Goal: Task Accomplishment & Management: Manage account settings

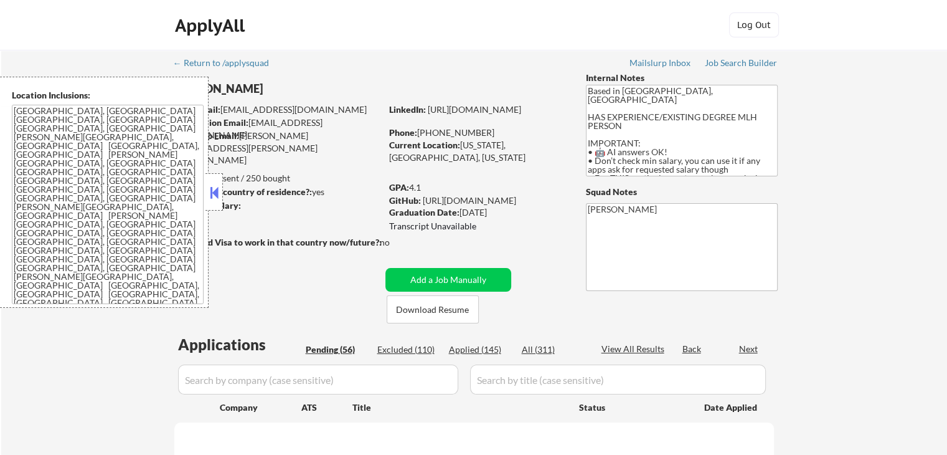
select select ""pending""
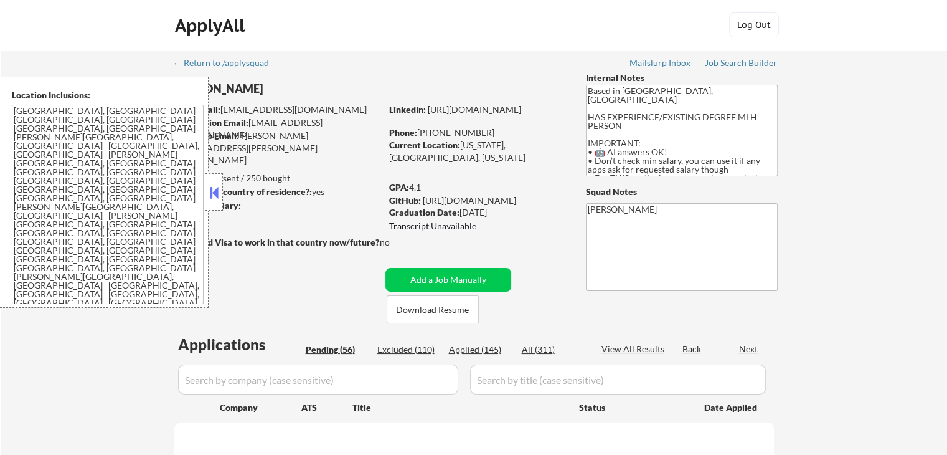
select select ""pending""
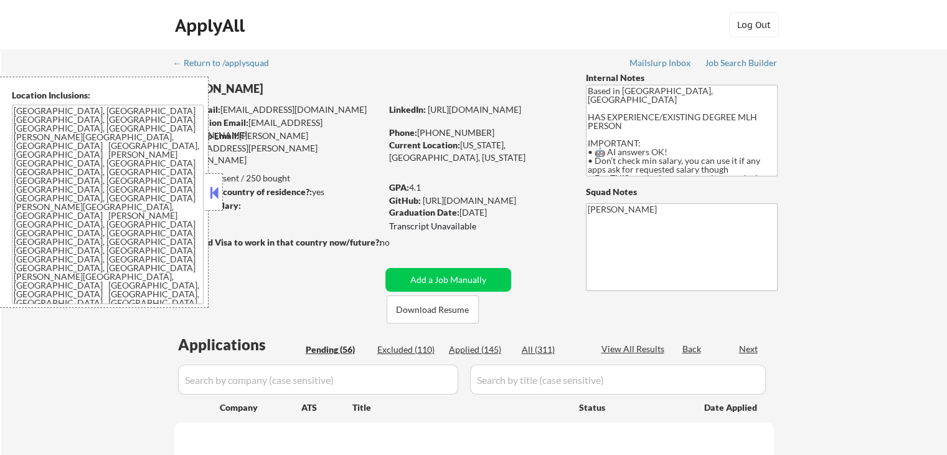
select select ""pending""
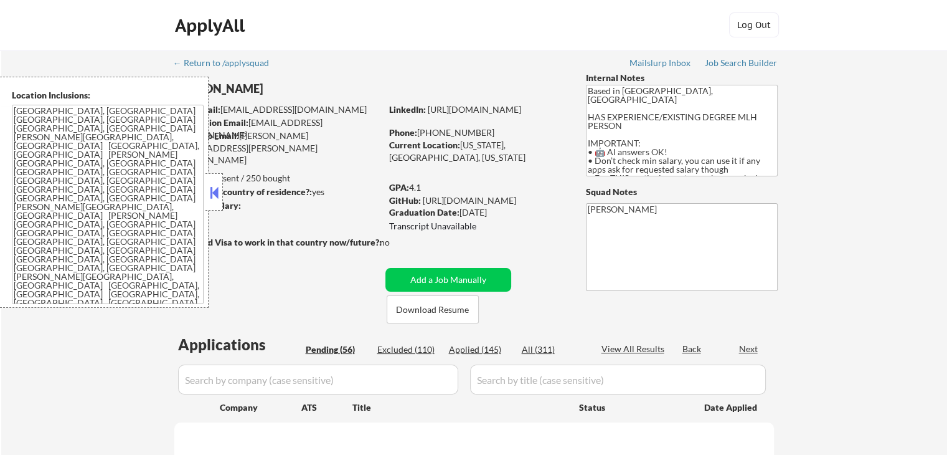
select select ""pending""
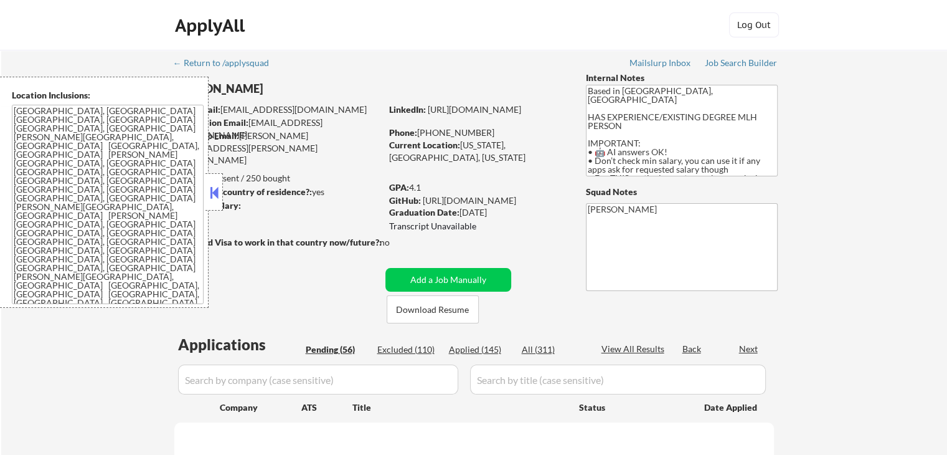
select select ""pending""
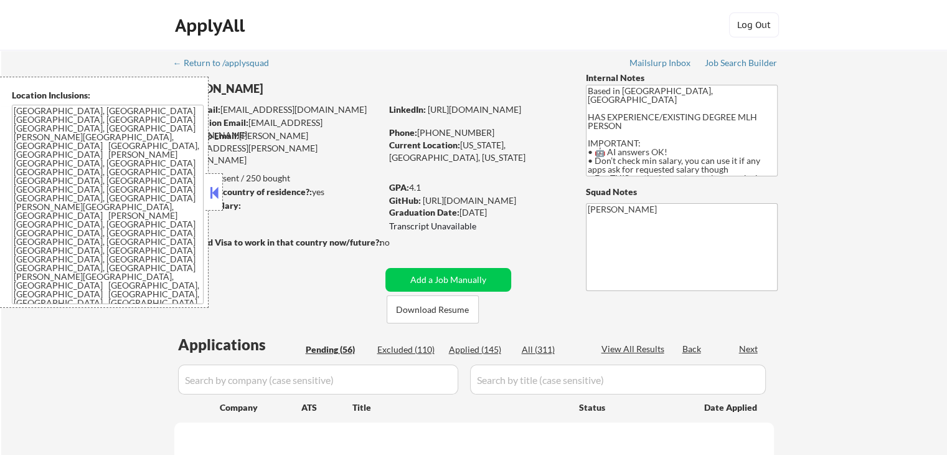
select select ""pending""
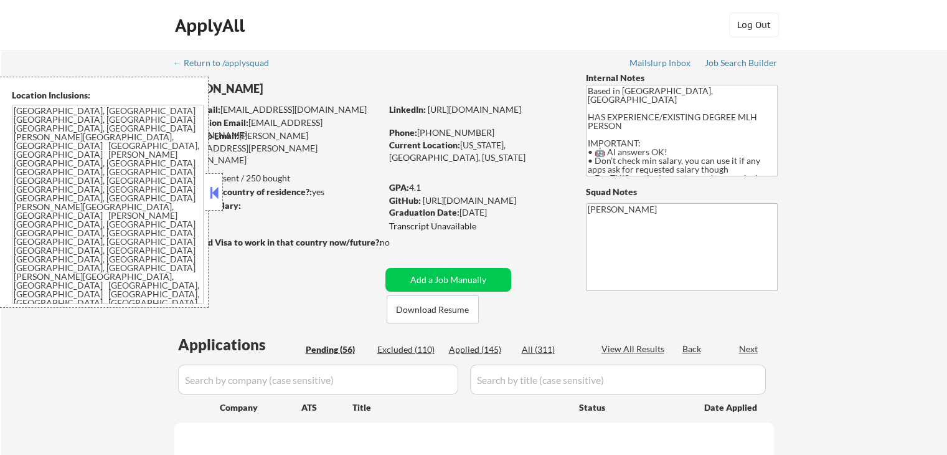
select select ""pending""
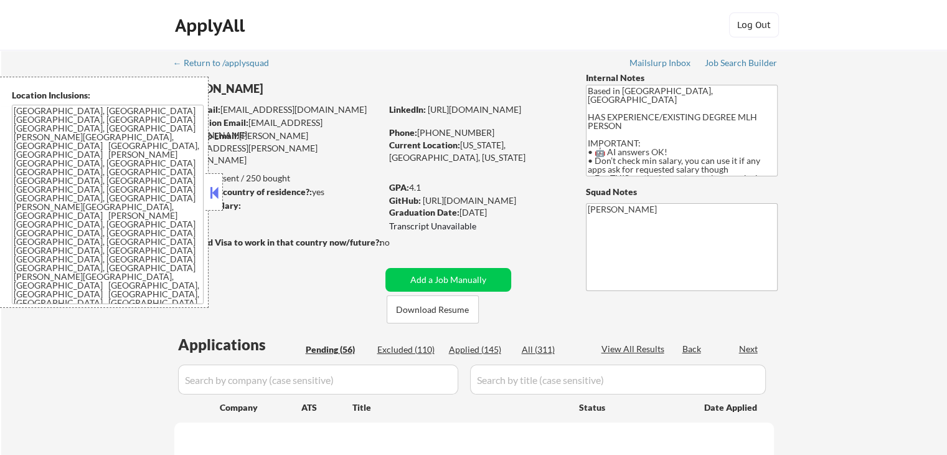
select select ""pending""
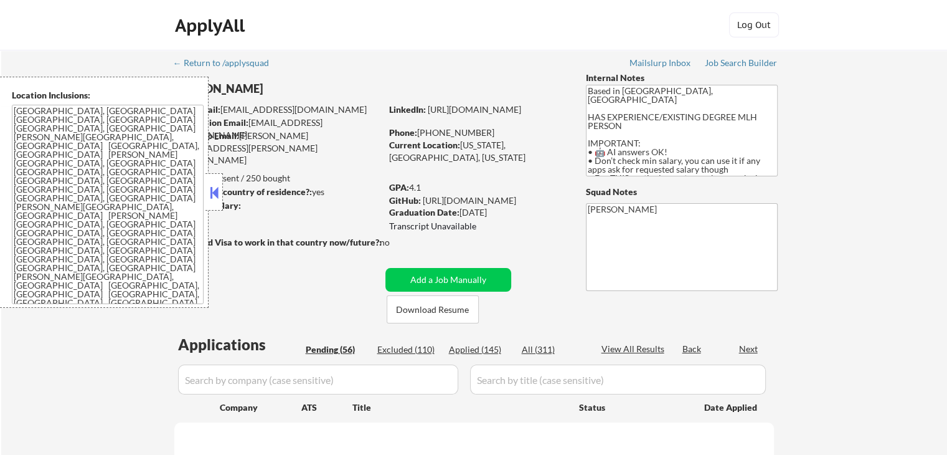
select select ""pending""
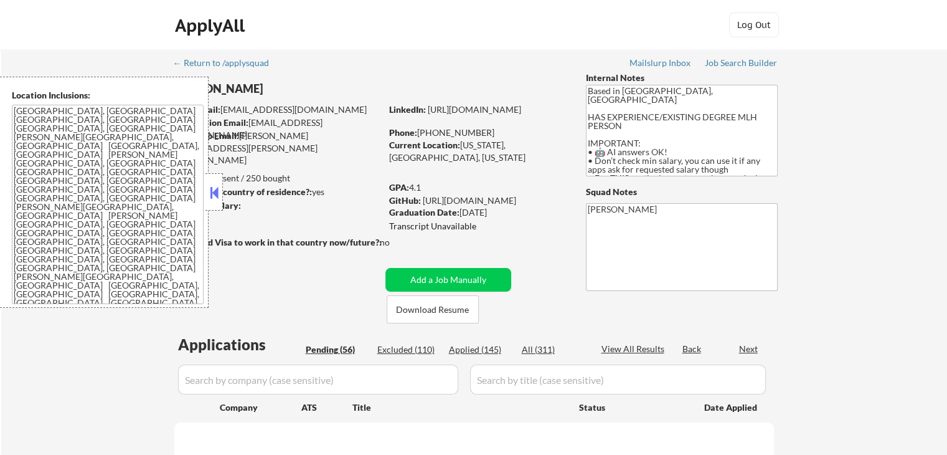
select select ""pending""
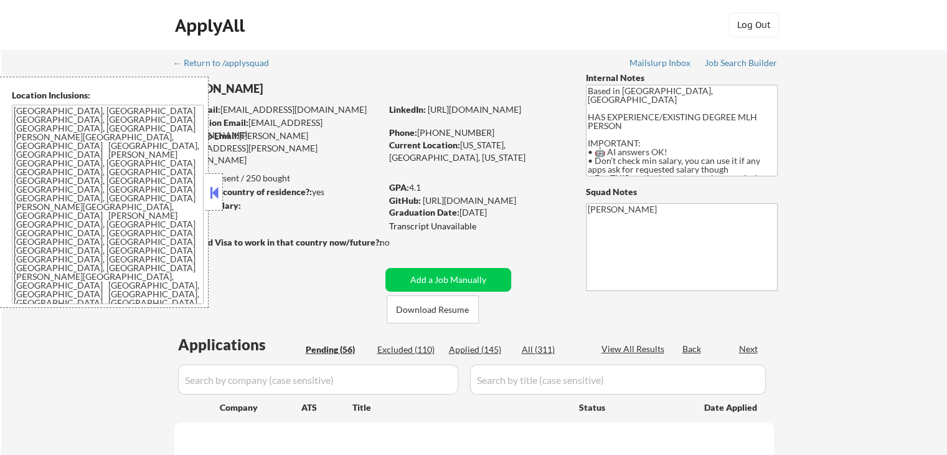
select select ""pending""
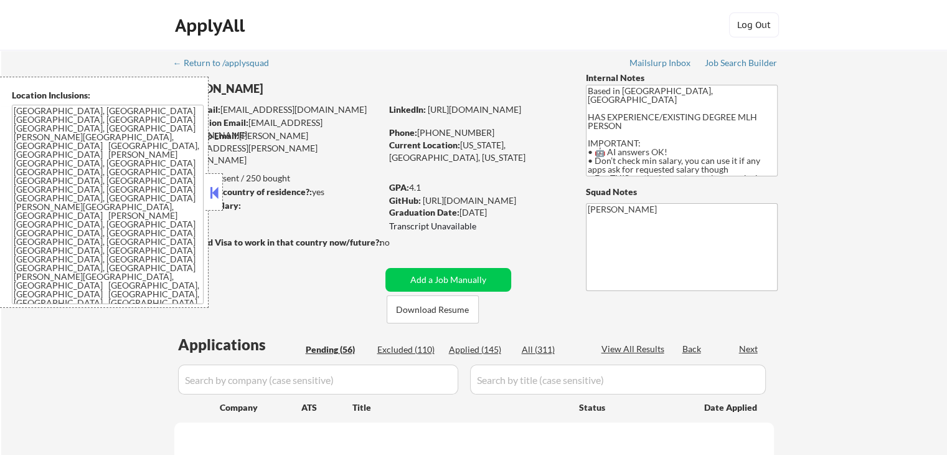
select select ""pending""
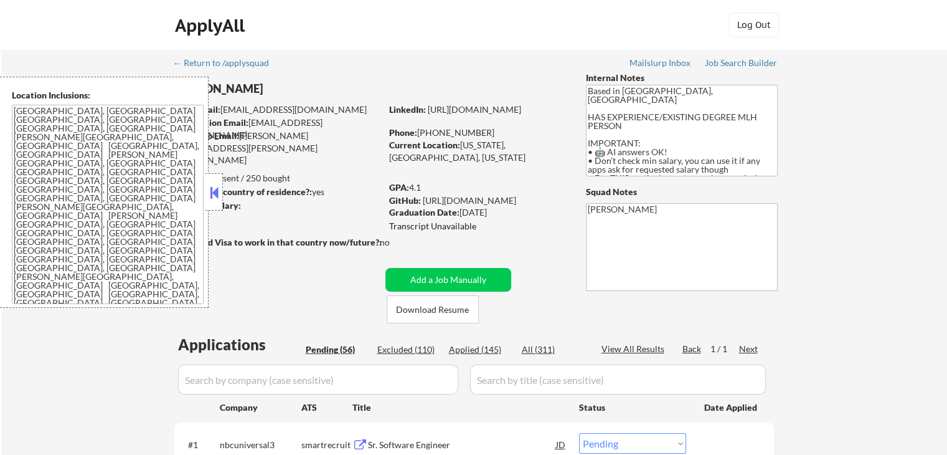
click at [214, 191] on button at bounding box center [214, 192] width 14 height 19
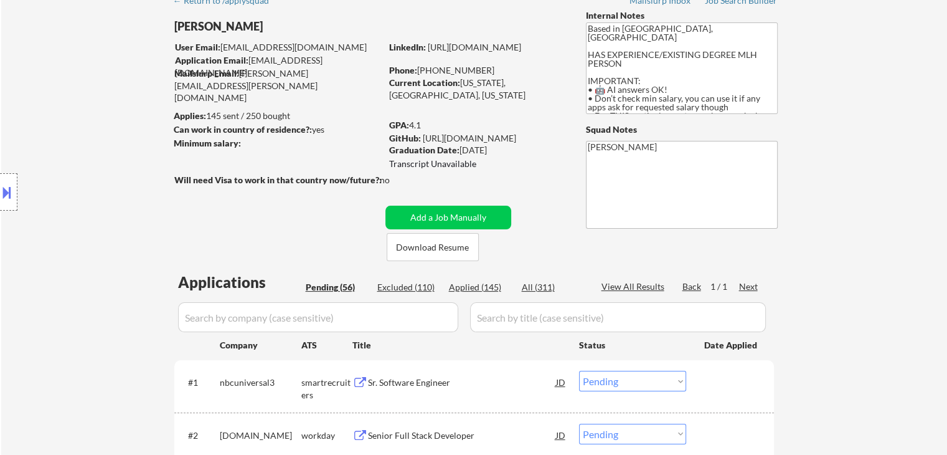
scroll to position [125, 0]
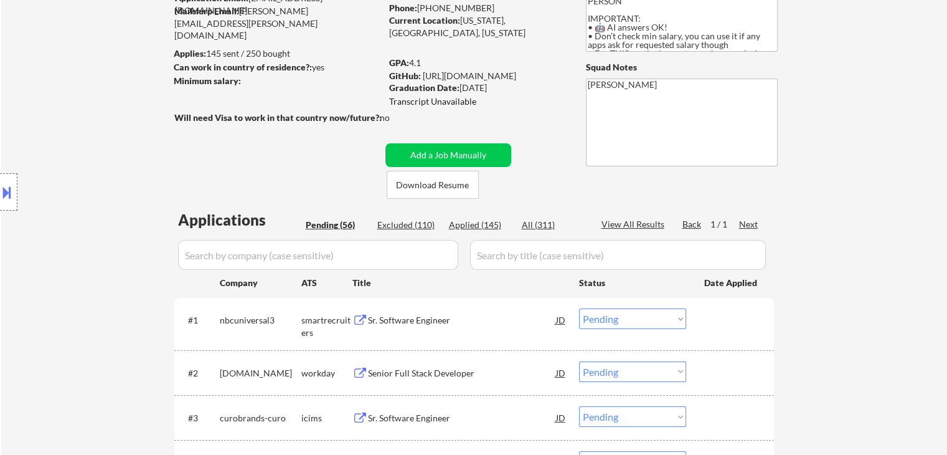
click at [397, 315] on div "Sr. Software Engineer" at bounding box center [462, 320] width 188 height 12
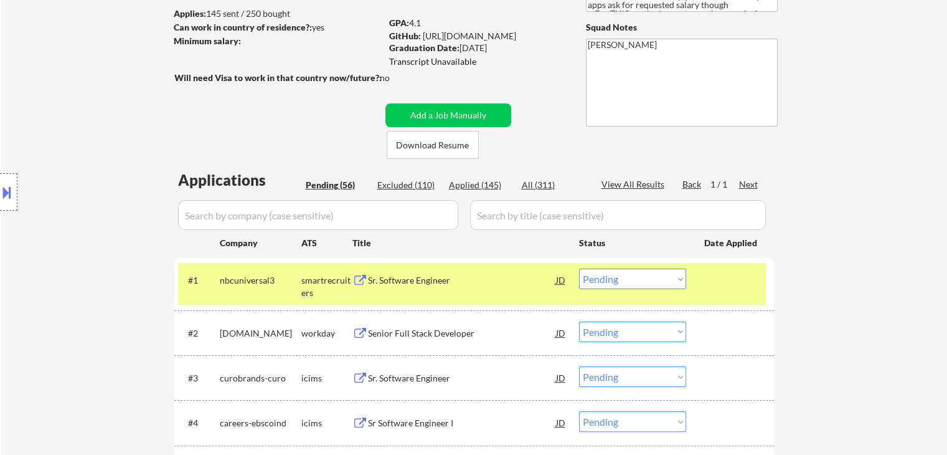
scroll to position [187, 0]
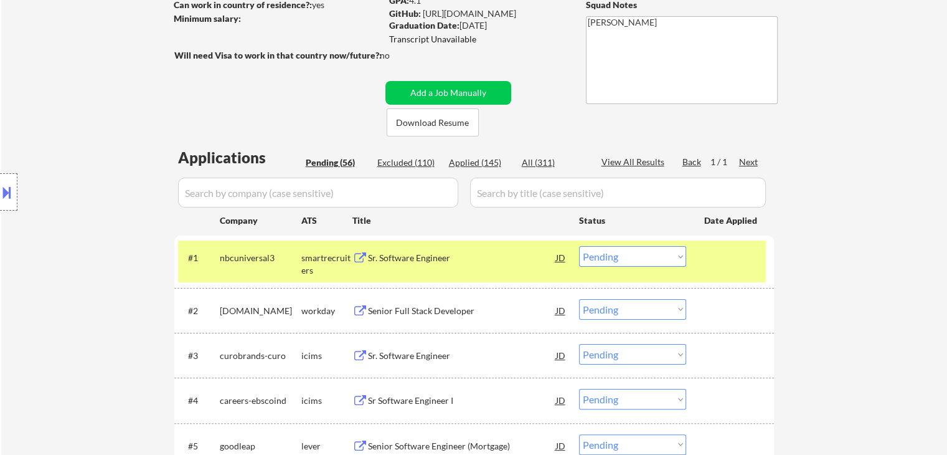
click at [610, 254] on select "Choose an option... Pending Applied Excluded (Questions) Excluded (Expired) Exc…" at bounding box center [632, 256] width 107 height 21
click at [579, 246] on select "Choose an option... Pending Applied Excluded (Questions) Excluded (Expired) Exc…" at bounding box center [632, 256] width 107 height 21
select select ""pending""
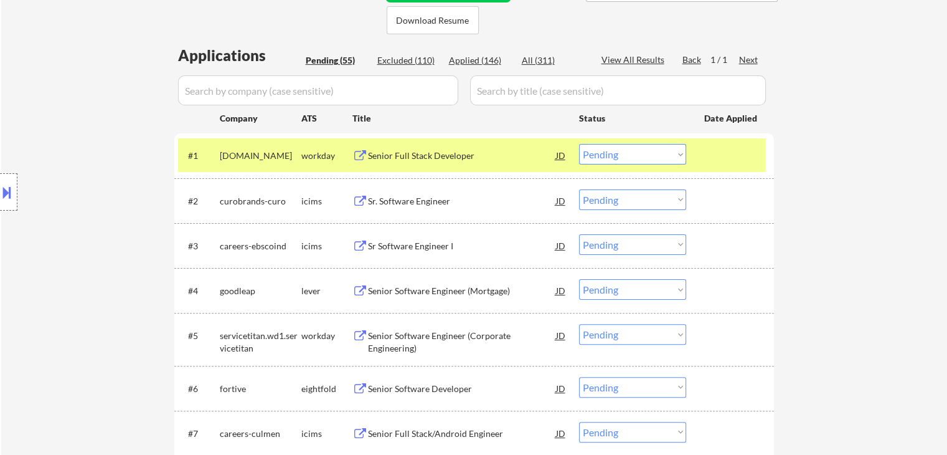
scroll to position [311, 0]
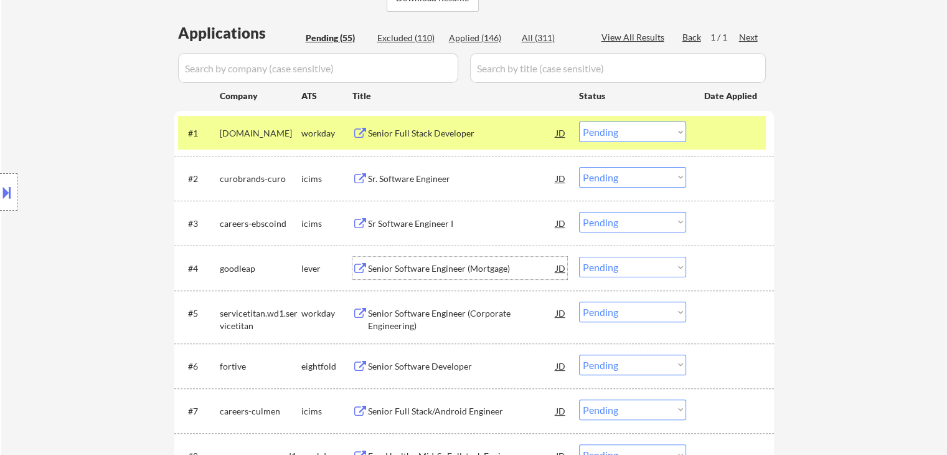
click at [410, 264] on div "Senior Software Engineer (Mortgage)" at bounding box center [462, 268] width 188 height 12
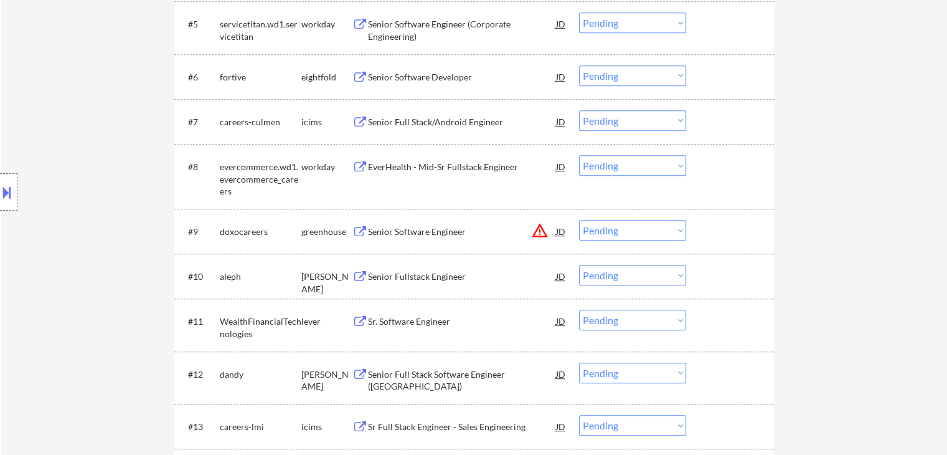
scroll to position [623, 0]
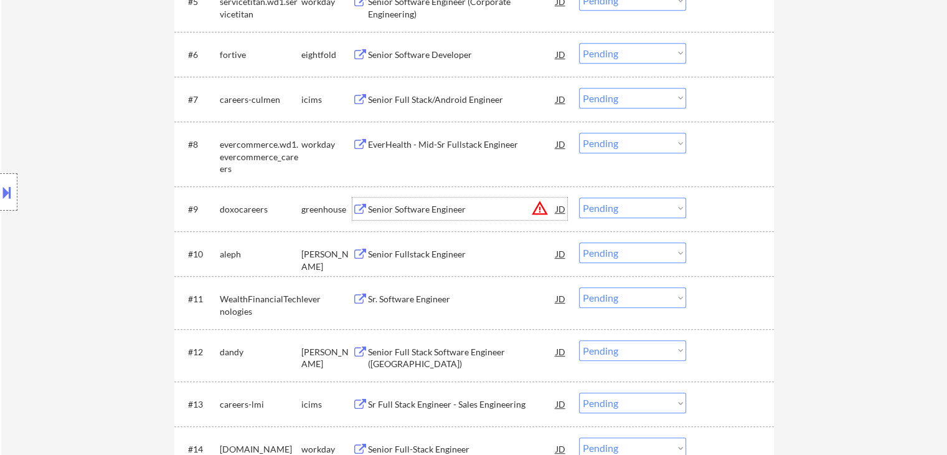
click at [391, 207] on div "Senior Software Engineer" at bounding box center [462, 209] width 188 height 12
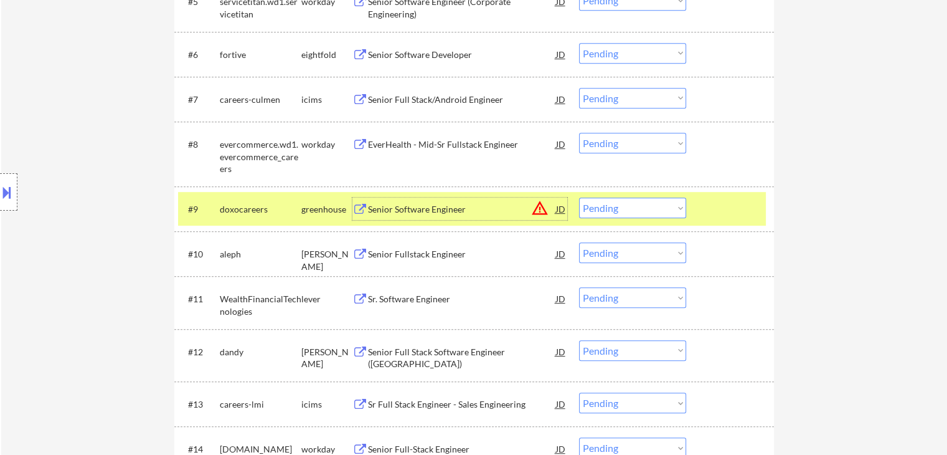
click at [0, 197] on button at bounding box center [7, 192] width 14 height 21
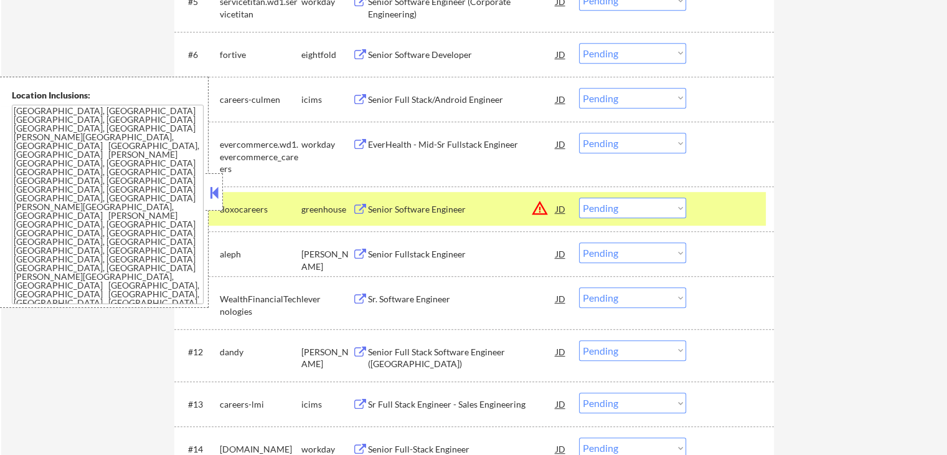
click at [214, 187] on button at bounding box center [214, 192] width 14 height 19
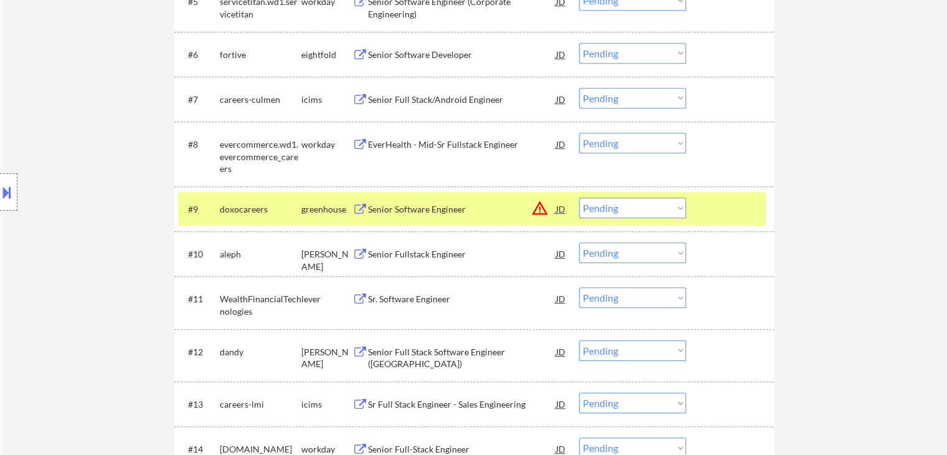
click at [628, 212] on select "Choose an option... Pending Applied Excluded (Questions) Excluded (Expired) Exc…" at bounding box center [632, 207] width 107 height 21
click at [579, 197] on select "Choose an option... Pending Applied Excluded (Questions) Excluded (Expired) Exc…" at bounding box center [632, 207] width 107 height 21
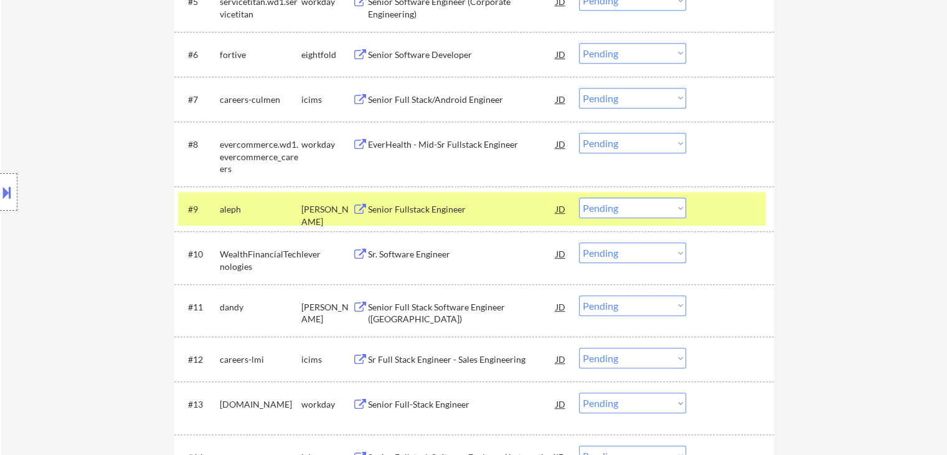
click at [365, 213] on button at bounding box center [361, 210] width 16 height 12
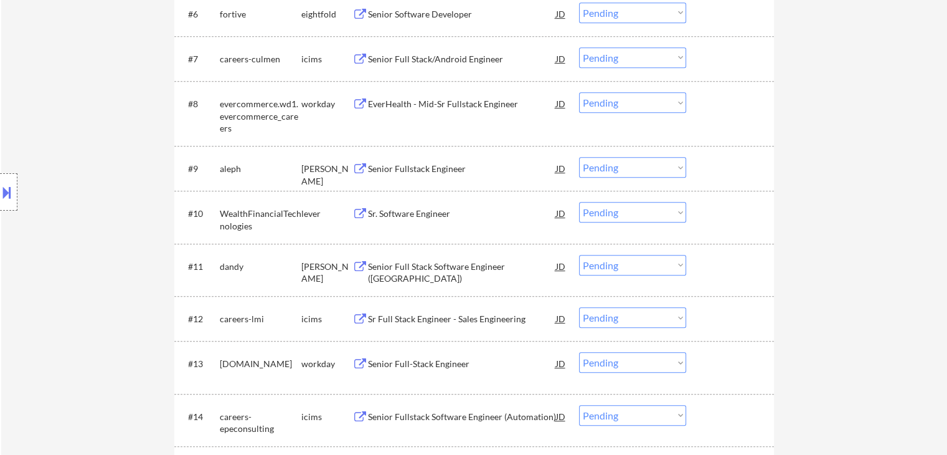
scroll to position [685, 0]
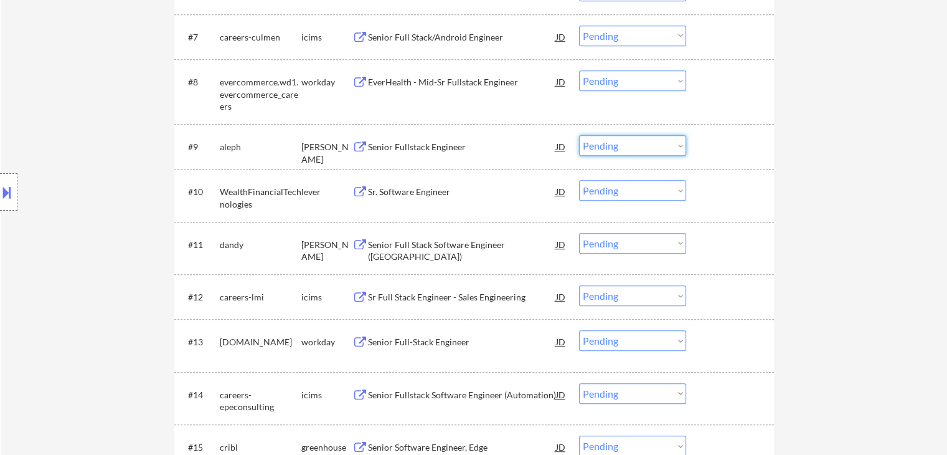
click at [607, 152] on select "Choose an option... Pending Applied Excluded (Questions) Excluded (Expired) Exc…" at bounding box center [632, 145] width 107 height 21
click at [579, 135] on select "Choose an option... Pending Applied Excluded (Questions) Excluded (Expired) Exc…" at bounding box center [632, 145] width 107 height 21
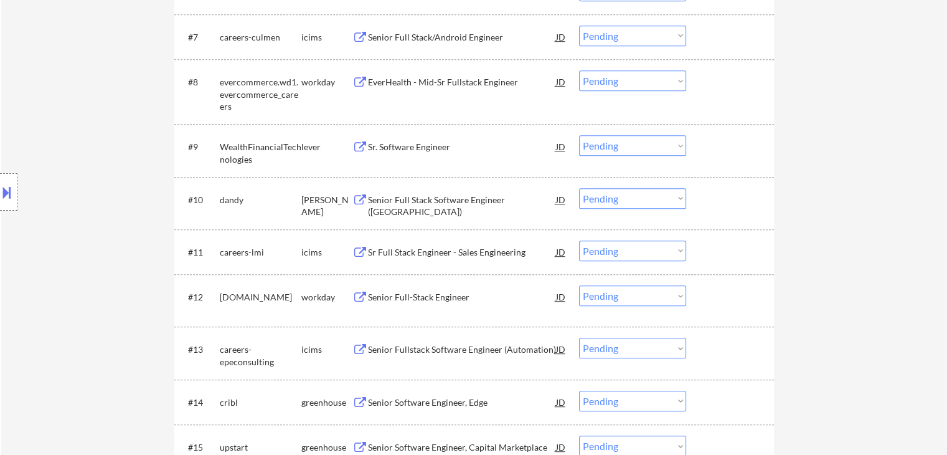
click at [432, 147] on div "Sr. Software Engineer" at bounding box center [462, 147] width 188 height 12
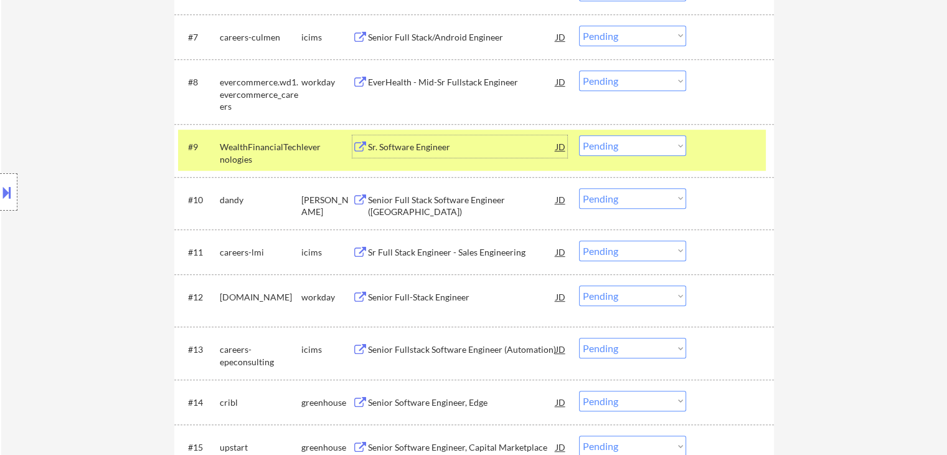
click at [612, 149] on select "Choose an option... Pending Applied Excluded (Questions) Excluded (Expired) Exc…" at bounding box center [632, 145] width 107 height 21
click at [579, 135] on select "Choose an option... Pending Applied Excluded (Questions) Excluded (Expired) Exc…" at bounding box center [632, 145] width 107 height 21
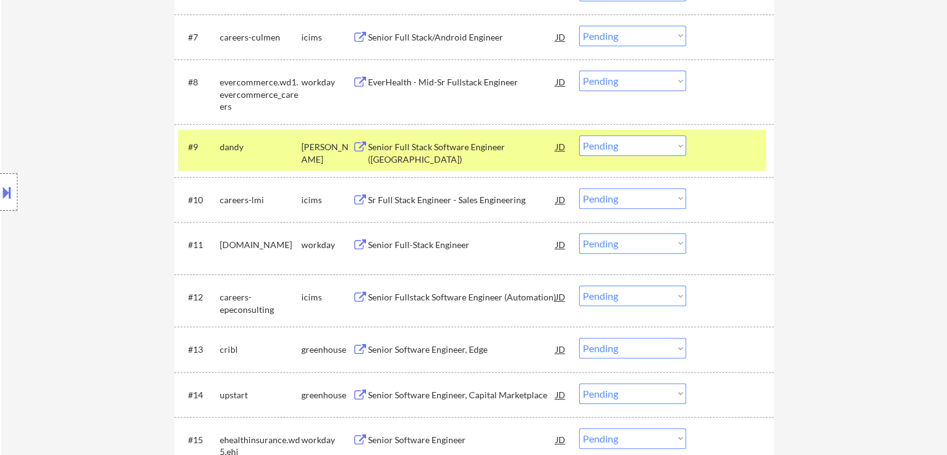
click at [432, 145] on div "Senior Full Stack Software Engineer ([GEOGRAPHIC_DATA])" at bounding box center [462, 153] width 188 height 24
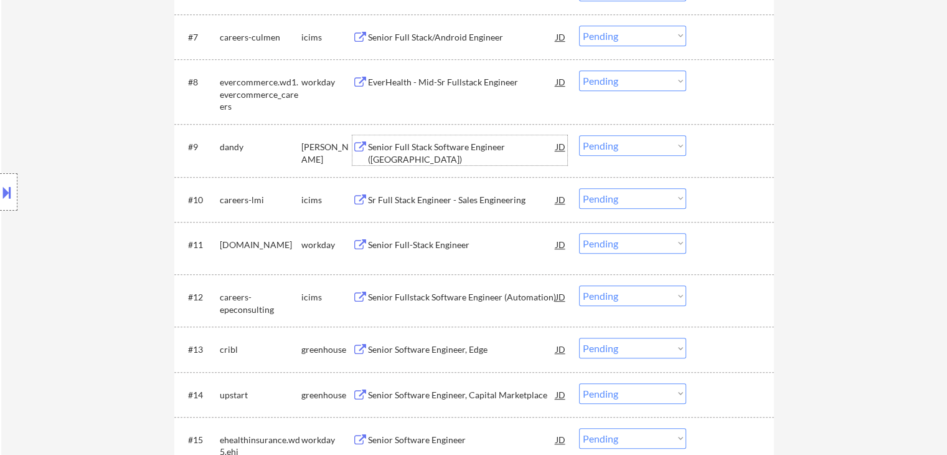
click at [595, 147] on select "Choose an option... Pending Applied Excluded (Questions) Excluded (Expired) Exc…" at bounding box center [632, 145] width 107 height 21
click at [579, 135] on select "Choose an option... Pending Applied Excluded (Questions) Excluded (Expired) Exc…" at bounding box center [632, 145] width 107 height 21
select select ""pending""
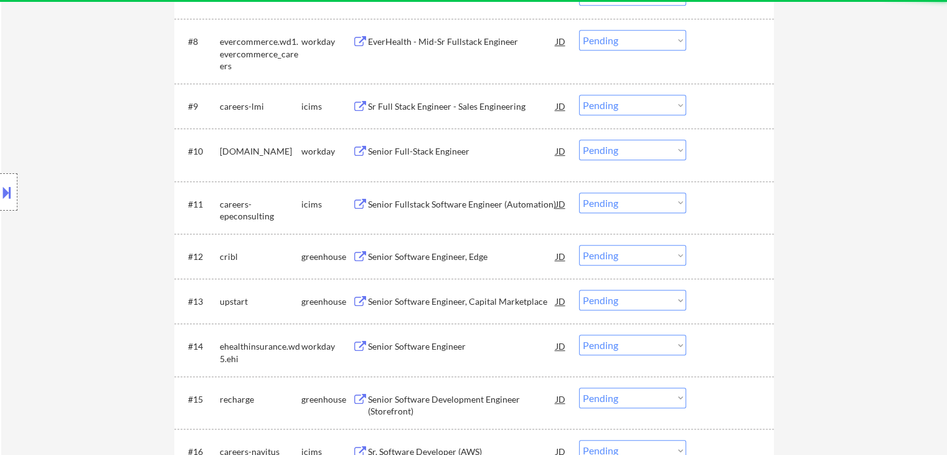
scroll to position [747, 0]
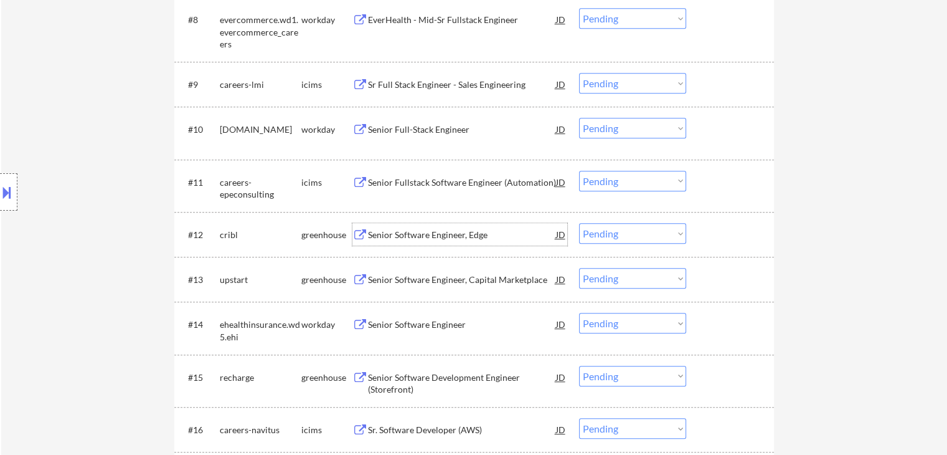
click at [458, 232] on div "Senior Software Engineer, Edge" at bounding box center [462, 235] width 188 height 12
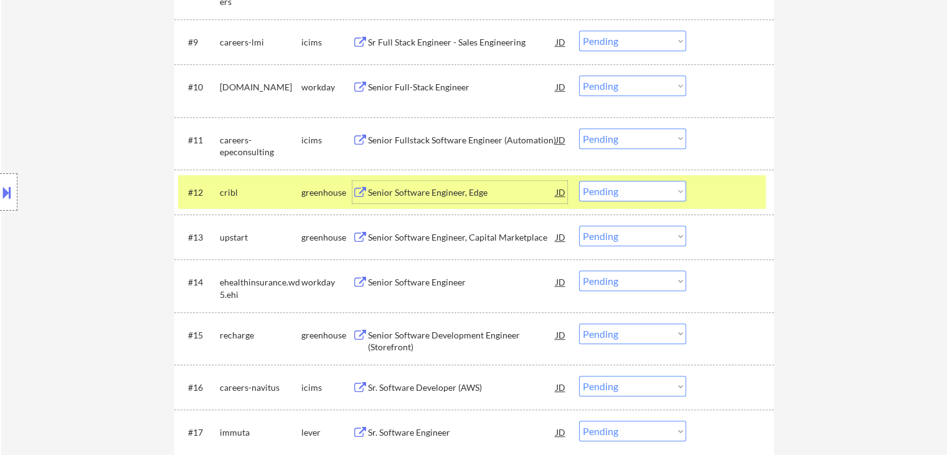
scroll to position [810, 0]
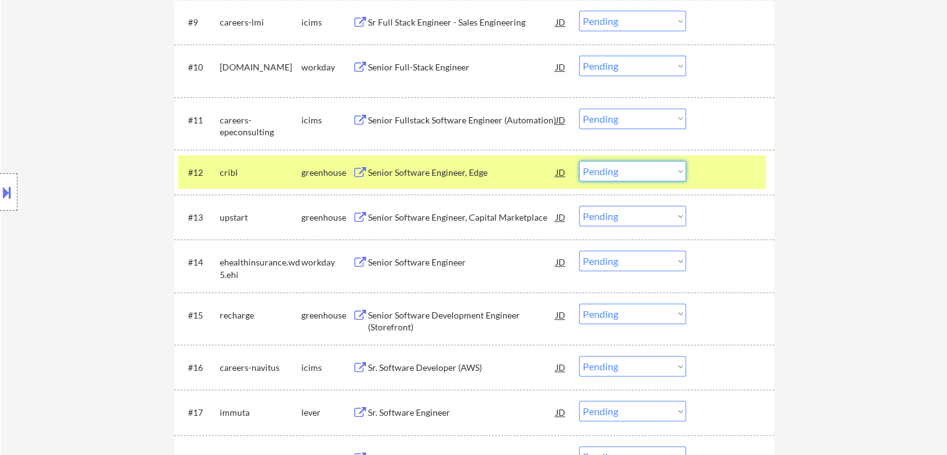
click at [622, 171] on select "Choose an option... Pending Applied Excluded (Questions) Excluded (Expired) Exc…" at bounding box center [632, 171] width 107 height 21
click at [579, 161] on select "Choose an option... Pending Applied Excluded (Questions) Excluded (Expired) Exc…" at bounding box center [632, 171] width 107 height 21
select select ""pending""
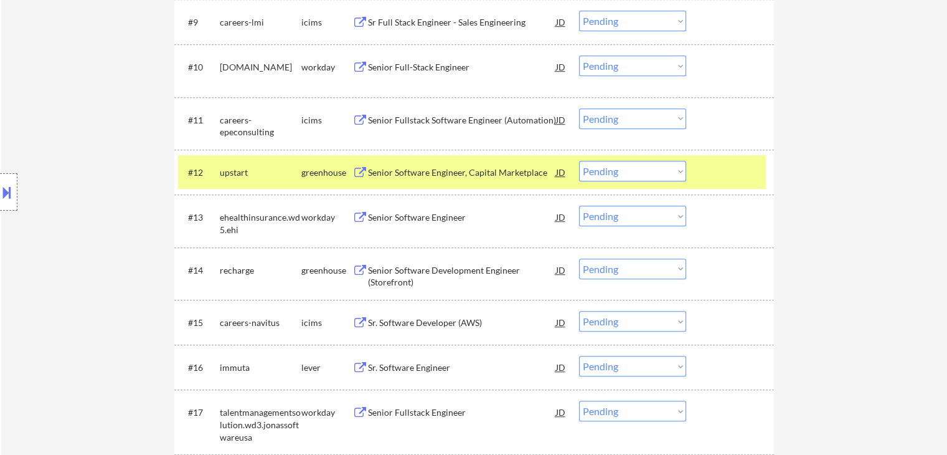
click at [481, 179] on div "Senior Software Engineer, Capital Marketplace" at bounding box center [462, 172] width 188 height 22
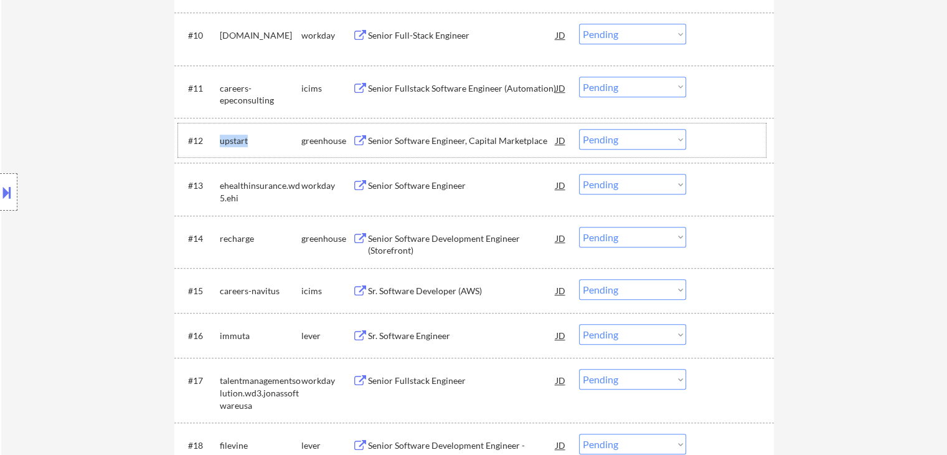
scroll to position [879, 0]
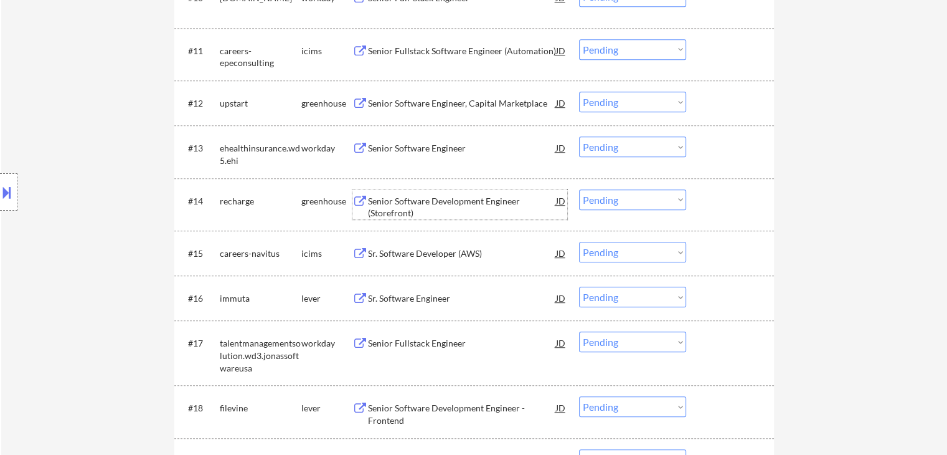
click at [419, 197] on div "Senior Software Development Engineer (Storefront)" at bounding box center [462, 207] width 188 height 24
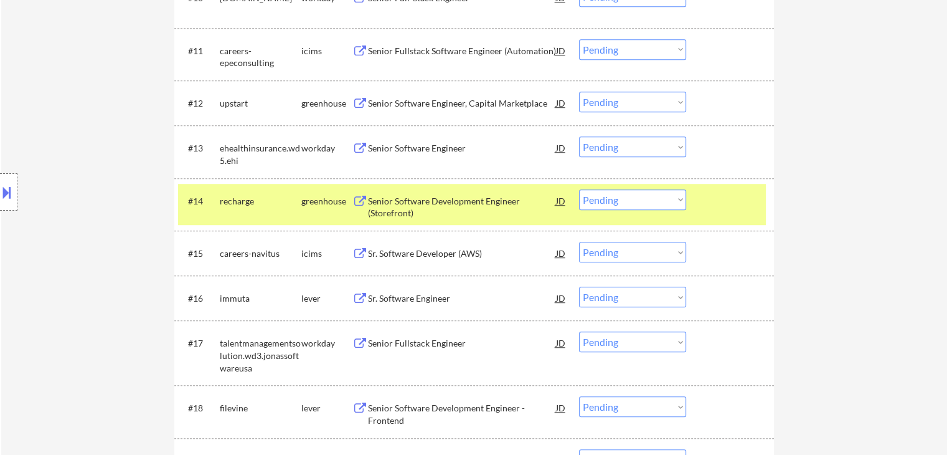
click at [0, 191] on button at bounding box center [7, 192] width 14 height 21
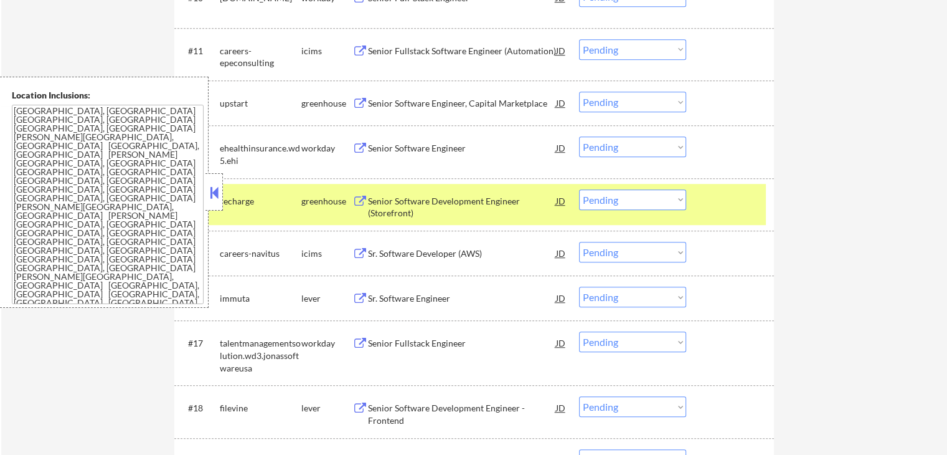
click at [219, 187] on button at bounding box center [214, 192] width 14 height 19
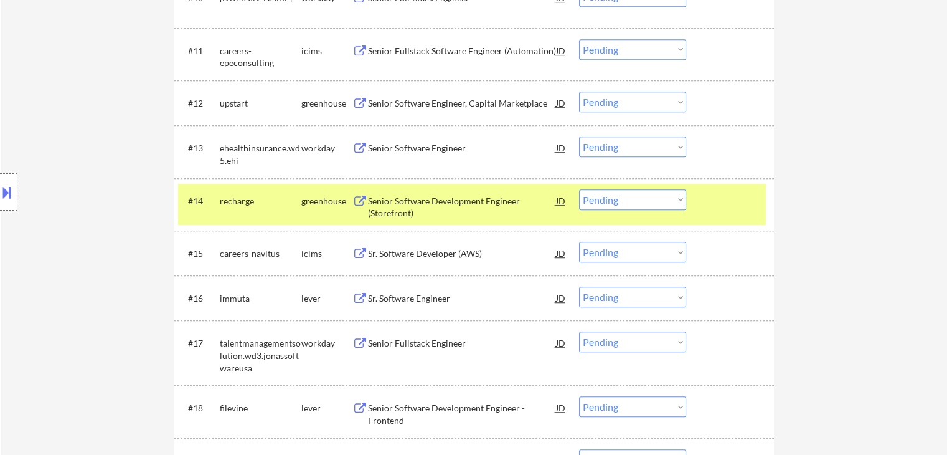
click at [607, 199] on select "Choose an option... Pending Applied Excluded (Questions) Excluded (Expired) Exc…" at bounding box center [632, 199] width 107 height 21
click at [579, 189] on select "Choose an option... Pending Applied Excluded (Questions) Excluded (Expired) Exc…" at bounding box center [632, 199] width 107 height 21
select select ""pending""
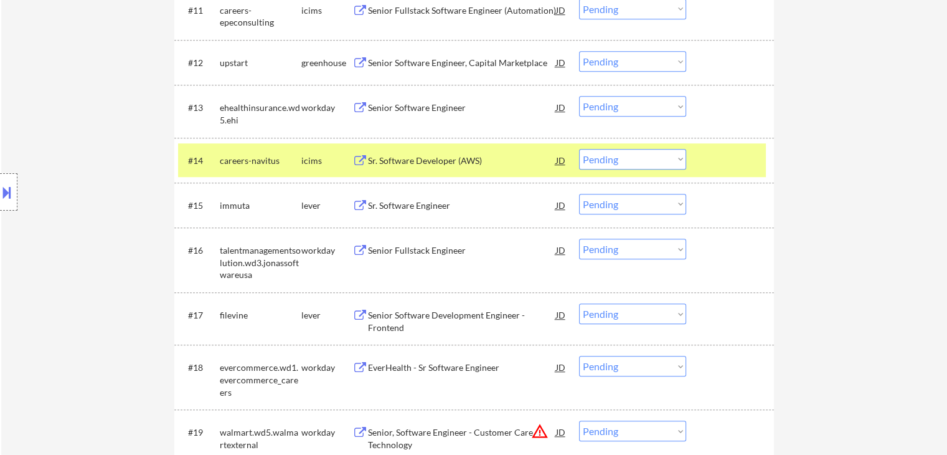
scroll to position [941, 0]
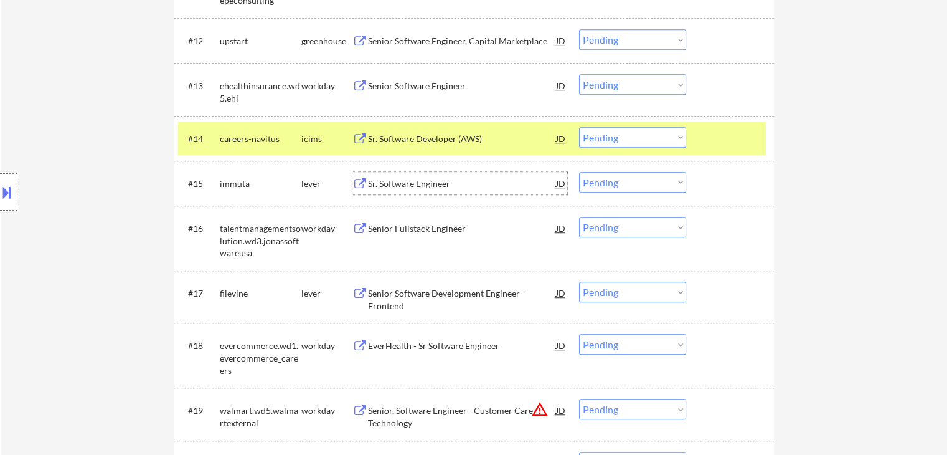
click at [401, 189] on div "Sr. Software Engineer" at bounding box center [462, 184] width 188 height 12
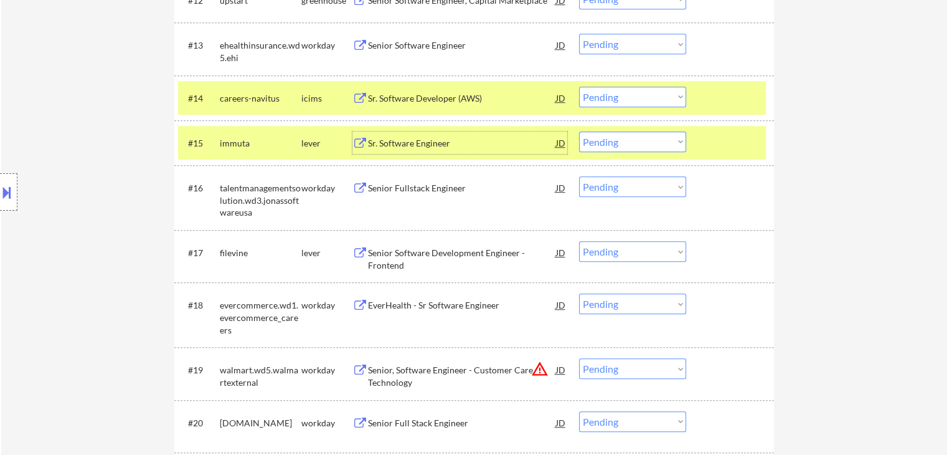
scroll to position [1003, 0]
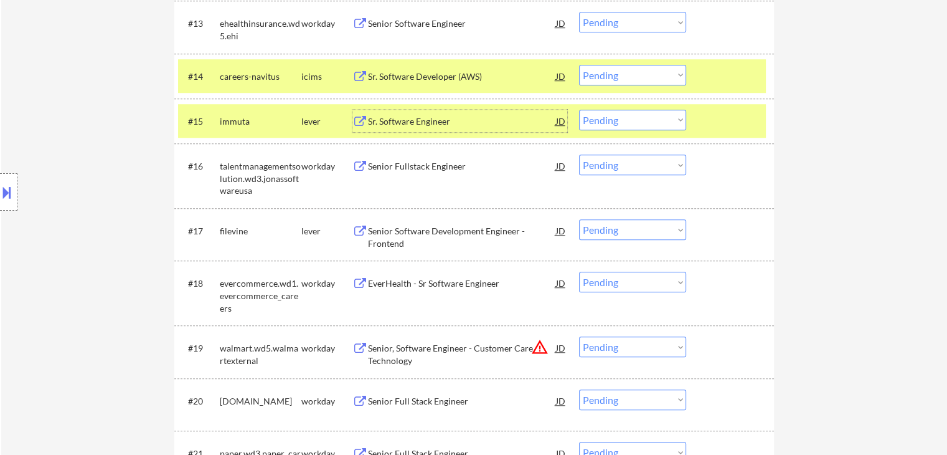
click at [594, 124] on select "Choose an option... Pending Applied Excluded (Questions) Excluded (Expired) Exc…" at bounding box center [632, 120] width 107 height 21
click at [579, 110] on select "Choose an option... Pending Applied Excluded (Questions) Excluded (Expired) Exc…" at bounding box center [632, 120] width 107 height 21
select select ""pending""
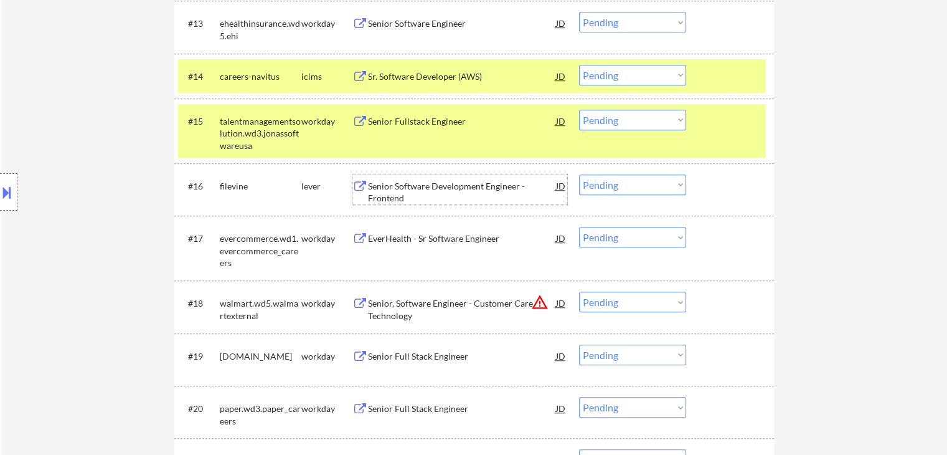
click at [453, 185] on div "Senior Software Development Engineer - Frontend" at bounding box center [462, 192] width 188 height 24
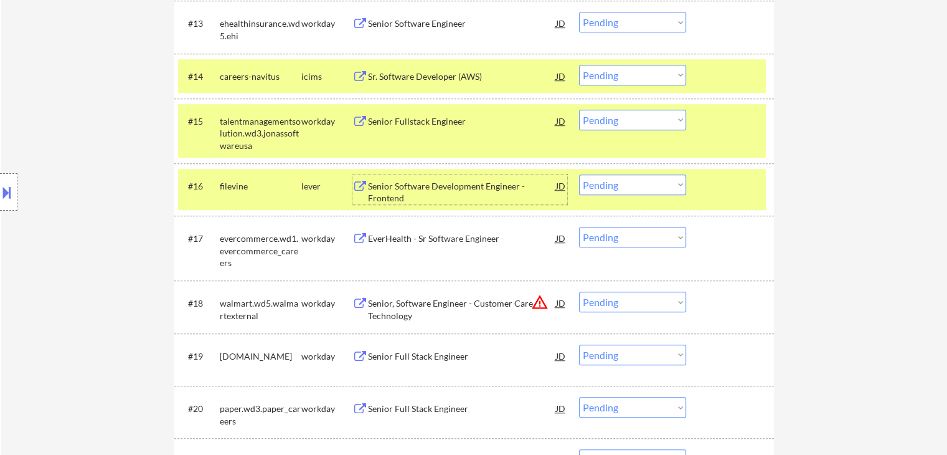
click at [740, 190] on div at bounding box center [731, 185] width 55 height 22
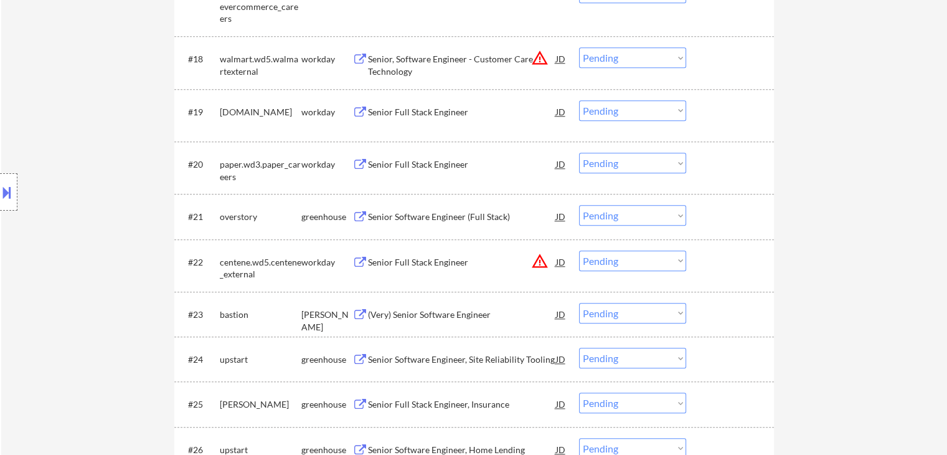
scroll to position [1253, 0]
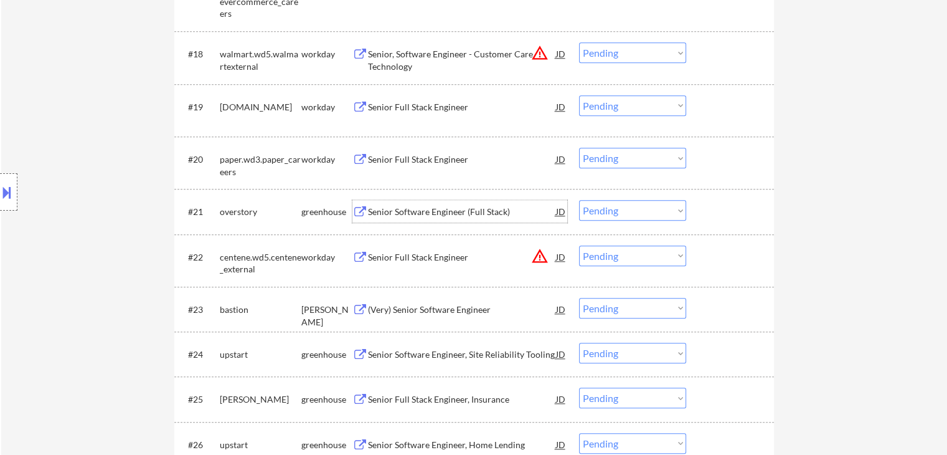
click at [438, 214] on div "Senior Software Engineer (Full Stack)" at bounding box center [462, 212] width 188 height 12
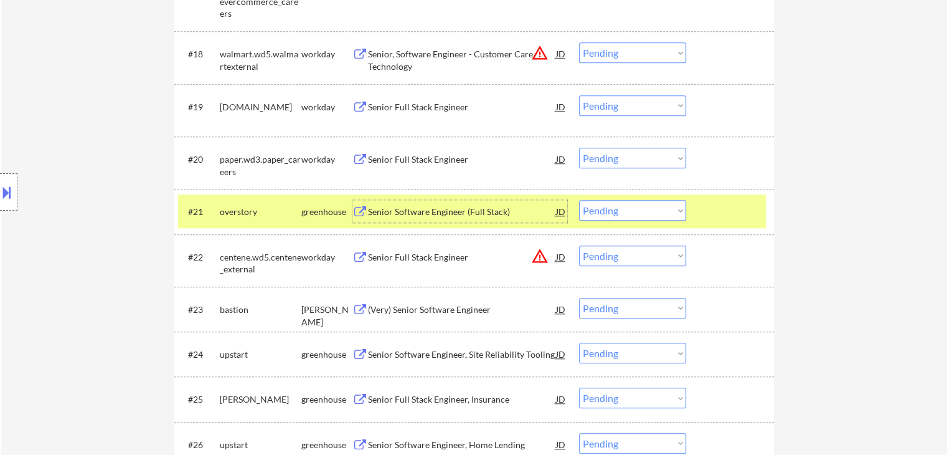
click at [721, 209] on div at bounding box center [731, 211] width 55 height 22
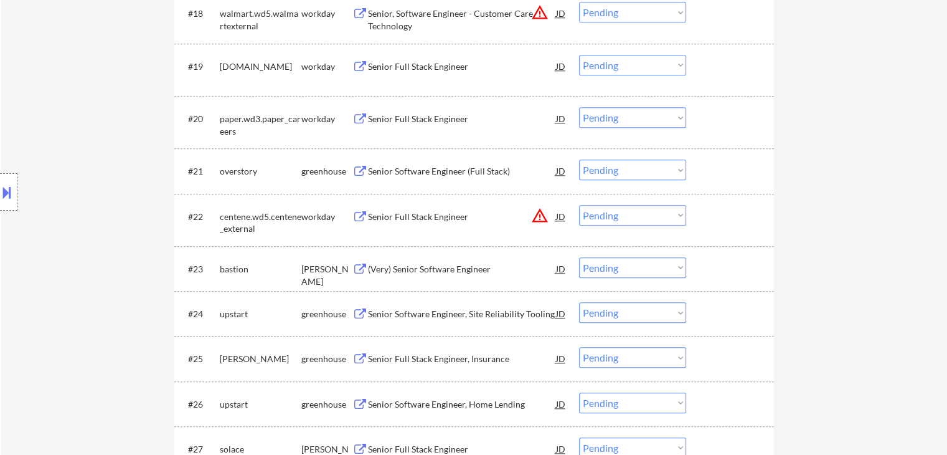
scroll to position [1315, 0]
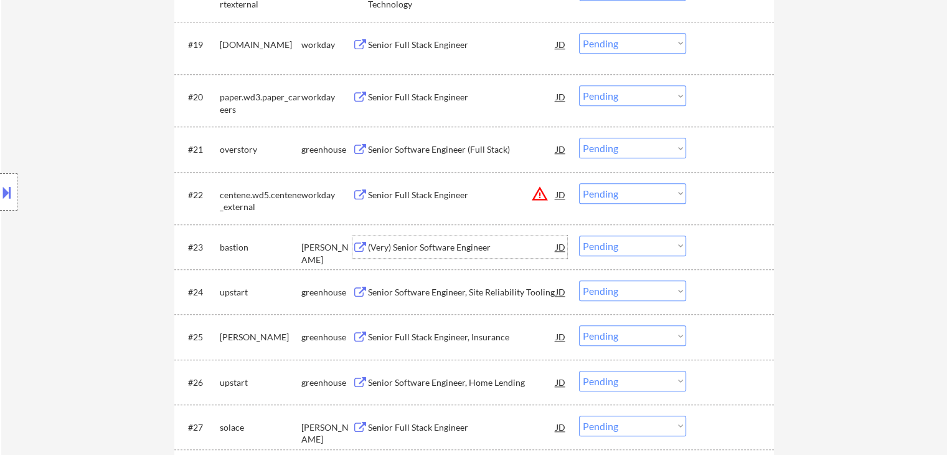
click at [433, 245] on div "(Very) Senior Software Engineer" at bounding box center [462, 247] width 188 height 12
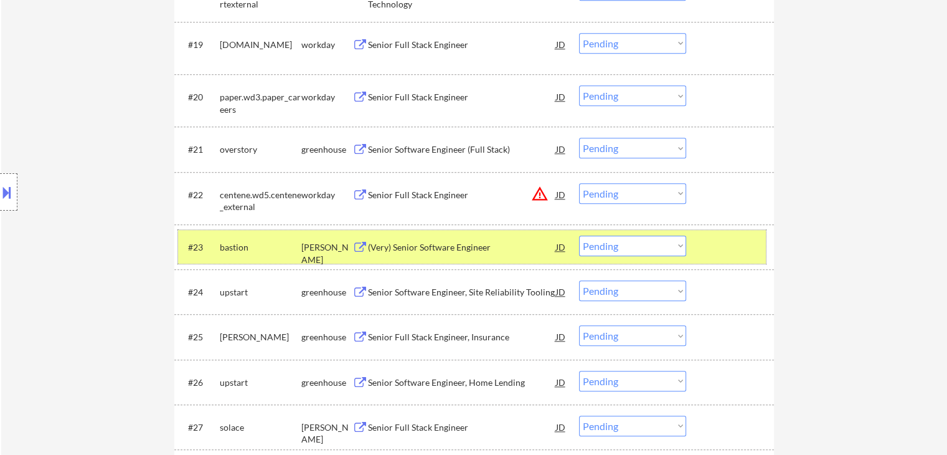
click at [735, 249] on div at bounding box center [731, 246] width 55 height 22
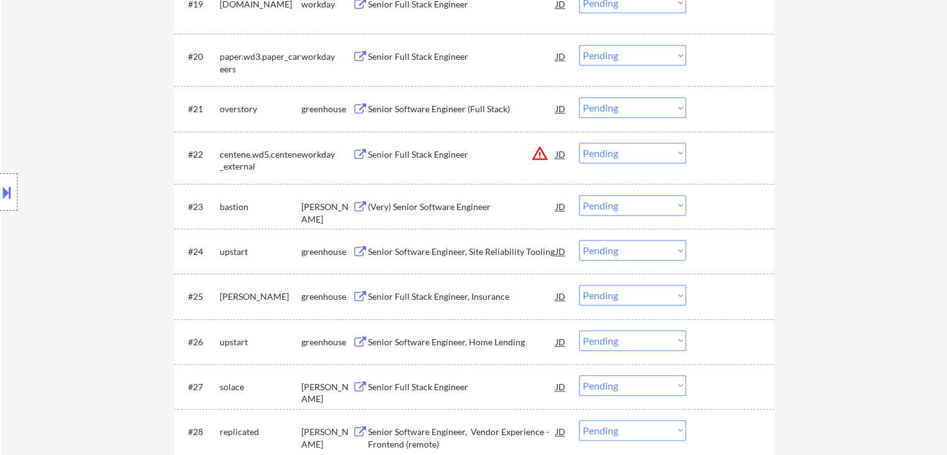
scroll to position [1377, 0]
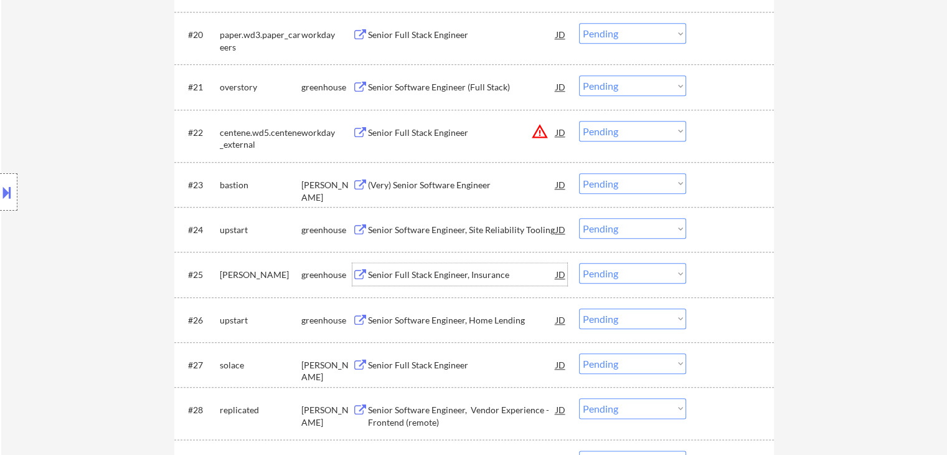
click at [427, 280] on div "Senior Full Stack Engineer, Insurance" at bounding box center [462, 274] width 188 height 12
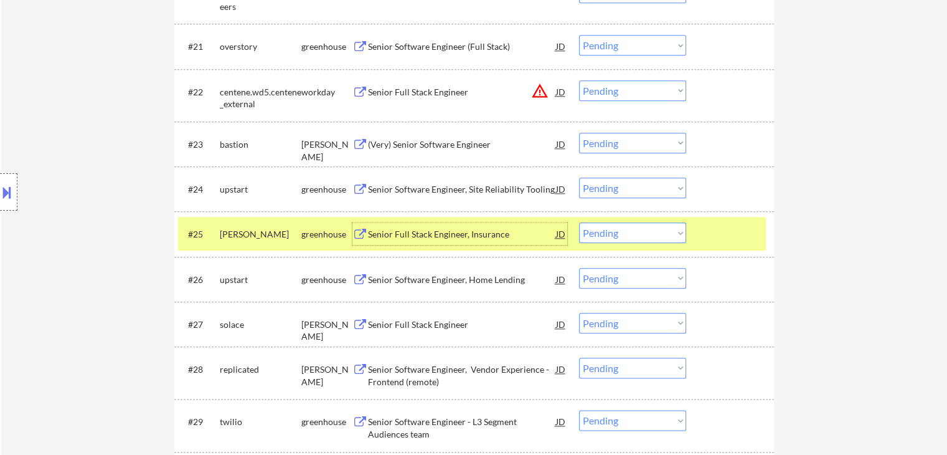
scroll to position [1502, 0]
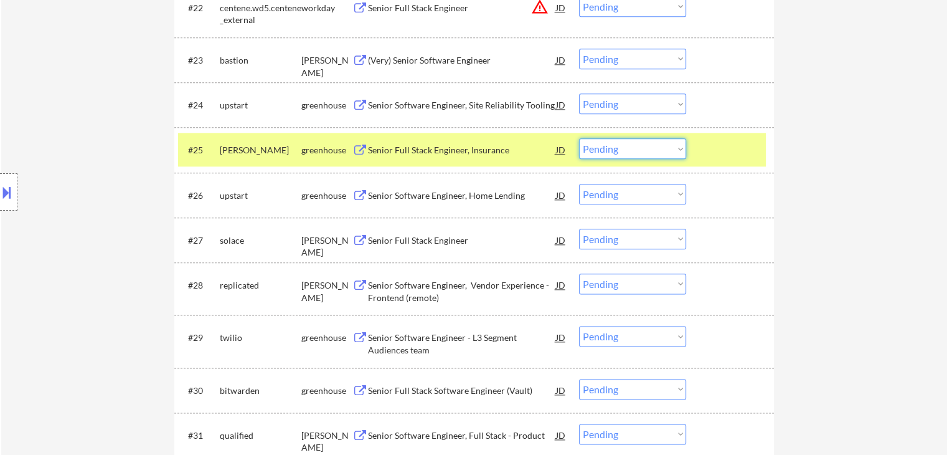
click at [613, 148] on select "Choose an option... Pending Applied Excluded (Questions) Excluded (Expired) Exc…" at bounding box center [632, 148] width 107 height 21
click at [579, 138] on select "Choose an option... Pending Applied Excluded (Questions) Excluded (Expired) Exc…" at bounding box center [632, 148] width 107 height 21
select select ""pending""
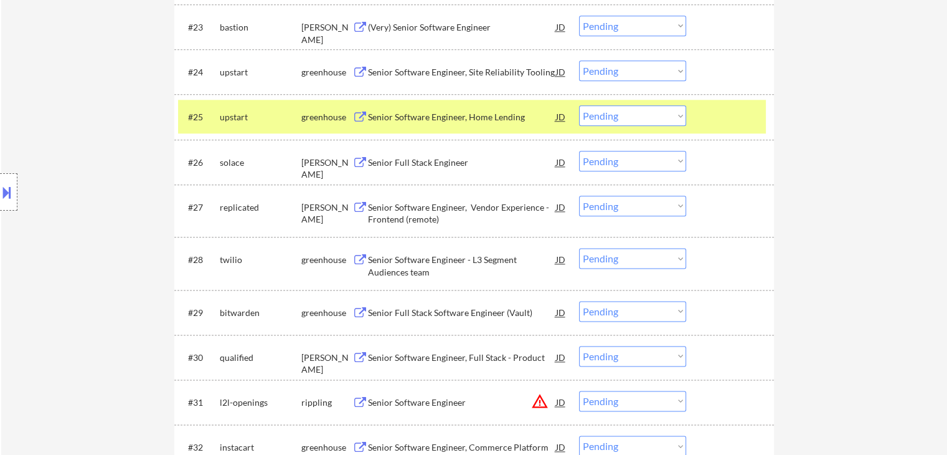
scroll to position [1564, 0]
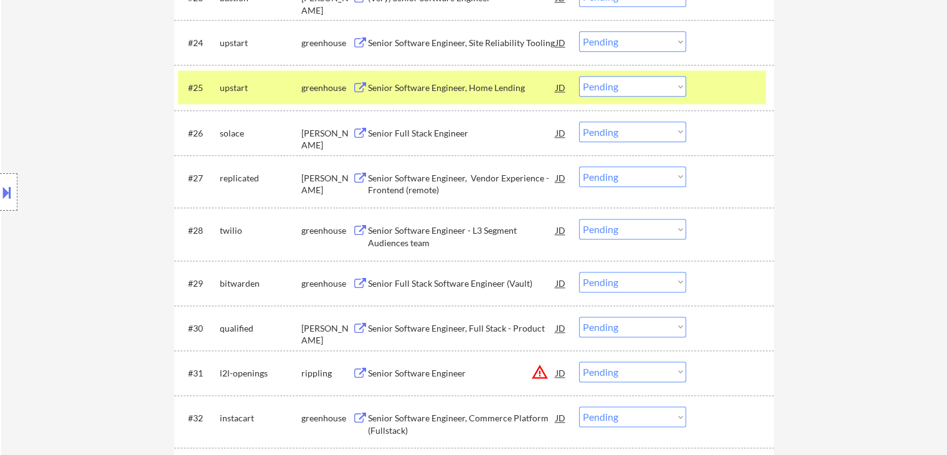
click at [407, 130] on div "Senior Full Stack Engineer" at bounding box center [462, 133] width 188 height 12
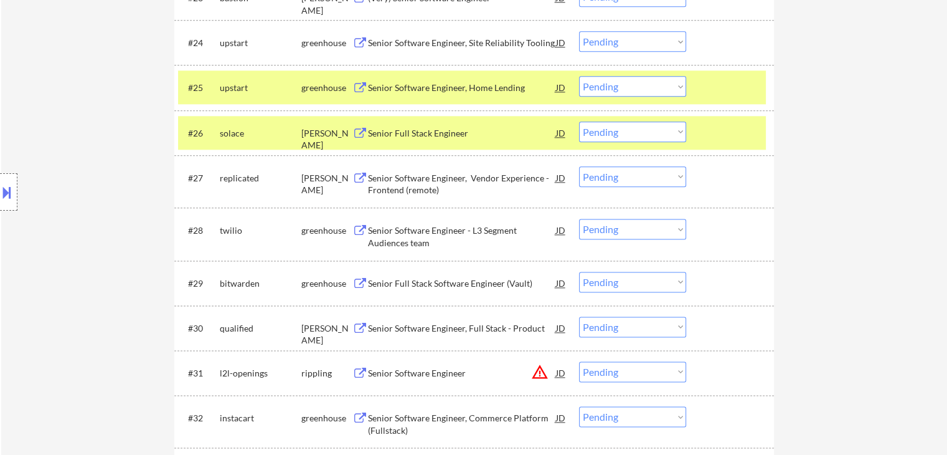
click at [609, 131] on select "Choose an option... Pending Applied Excluded (Questions) Excluded (Expired) Exc…" at bounding box center [632, 131] width 107 height 21
click at [579, 121] on select "Choose an option... Pending Applied Excluded (Questions) Excluded (Expired) Exc…" at bounding box center [632, 131] width 107 height 21
select select ""pending""
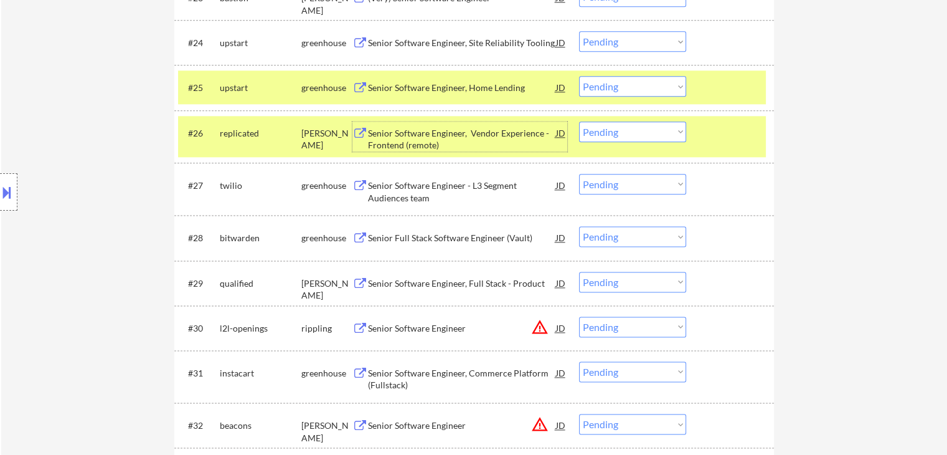
click at [422, 131] on div "Senior Software Engineer, Vendor Experience - Frontend (remote)" at bounding box center [462, 139] width 188 height 24
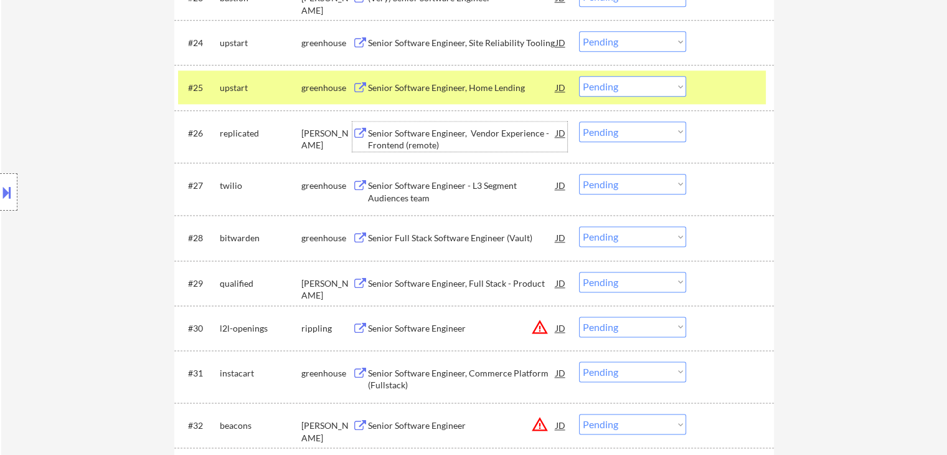
click at [426, 185] on div "Senior Software Engineer - L3 Segment Audiences team" at bounding box center [462, 191] width 188 height 24
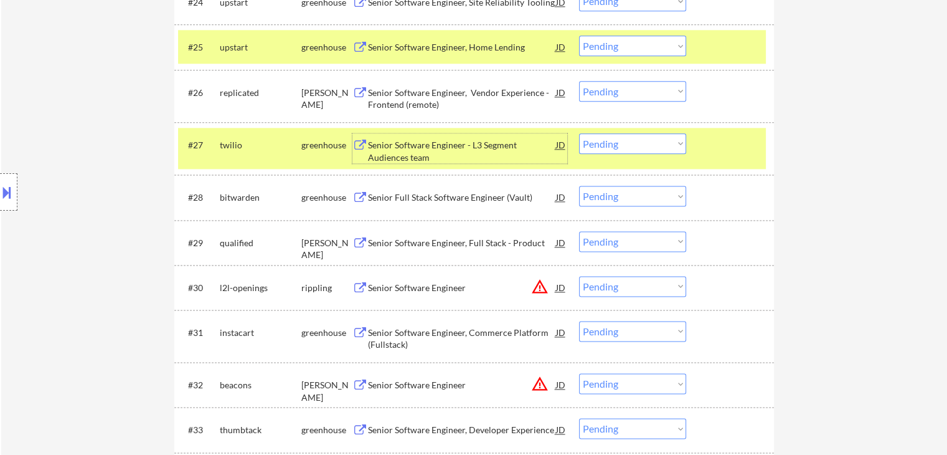
scroll to position [1626, 0]
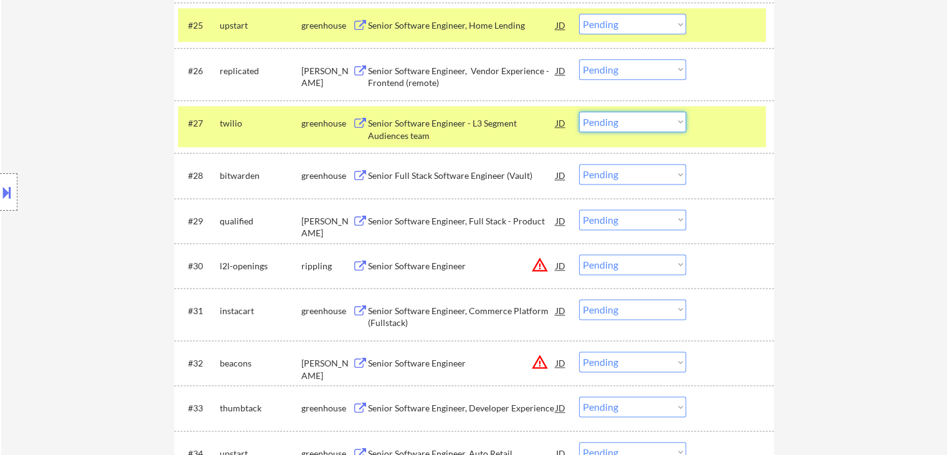
click at [622, 121] on select "Choose an option... Pending Applied Excluded (Questions) Excluded (Expired) Exc…" at bounding box center [632, 121] width 107 height 21
click at [579, 111] on select "Choose an option... Pending Applied Excluded (Questions) Excluded (Expired) Exc…" at bounding box center [632, 121] width 107 height 21
select select ""pending""
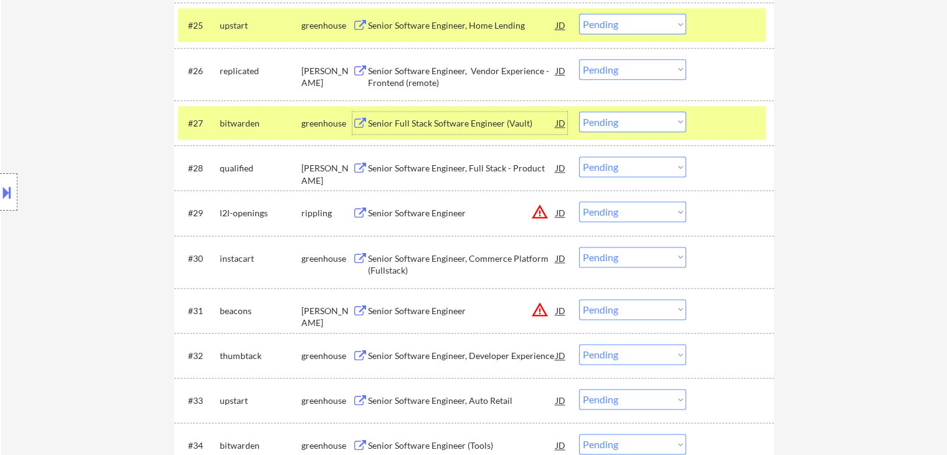
click at [458, 121] on div "Senior Full Stack Software Engineer (Vault)" at bounding box center [462, 123] width 188 height 12
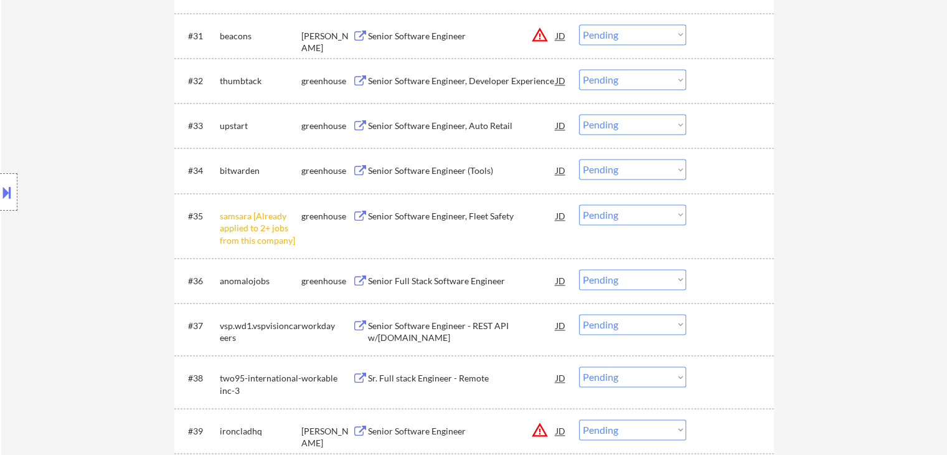
scroll to position [1968, 0]
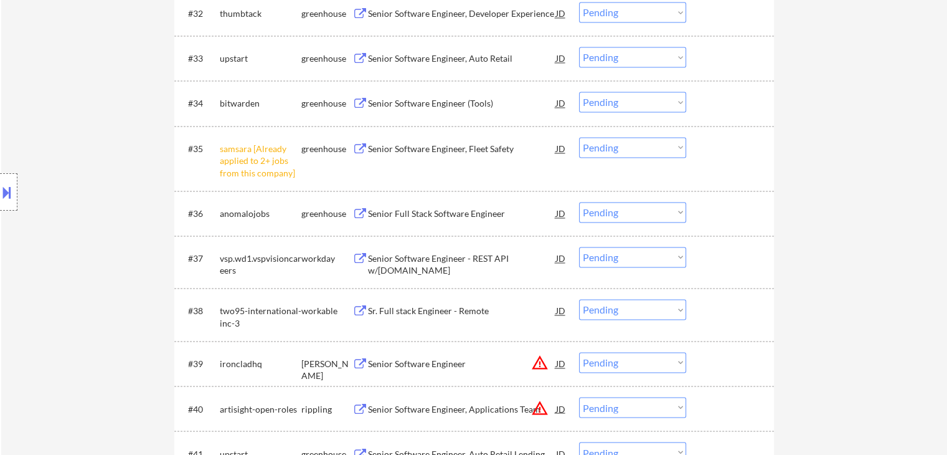
click at [620, 148] on select "Choose an option... Pending Applied Excluded (Questions) Excluded (Expired) Exc…" at bounding box center [632, 147] width 107 height 21
click at [579, 137] on select "Choose an option... Pending Applied Excluded (Questions) Excluded (Expired) Exc…" at bounding box center [632, 147] width 107 height 21
select select ""pending""
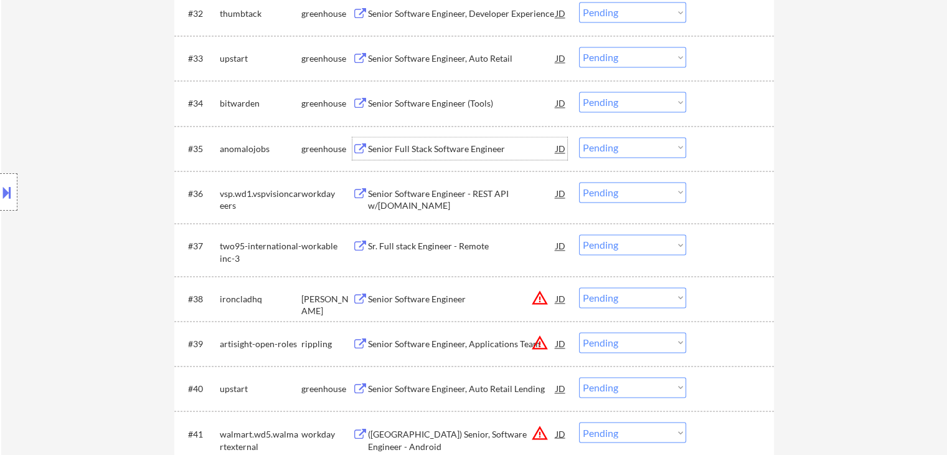
click at [395, 150] on div "Senior Full Stack Software Engineer" at bounding box center [462, 149] width 188 height 12
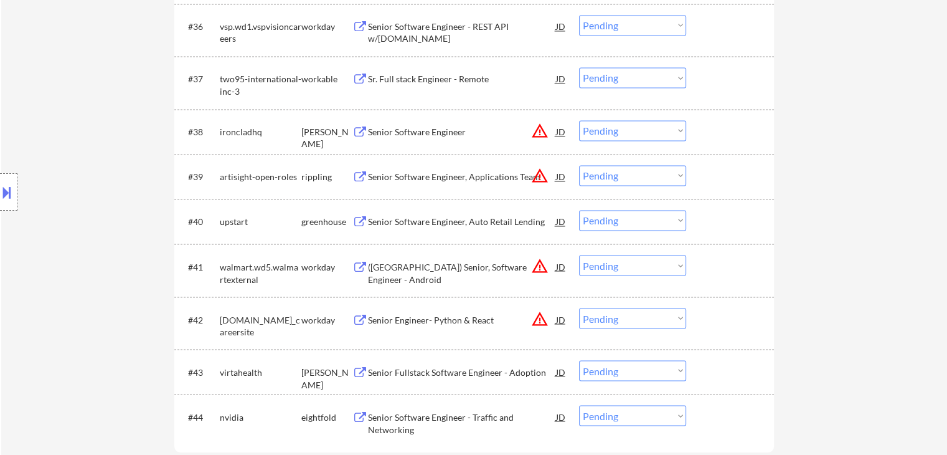
scroll to position [2155, 0]
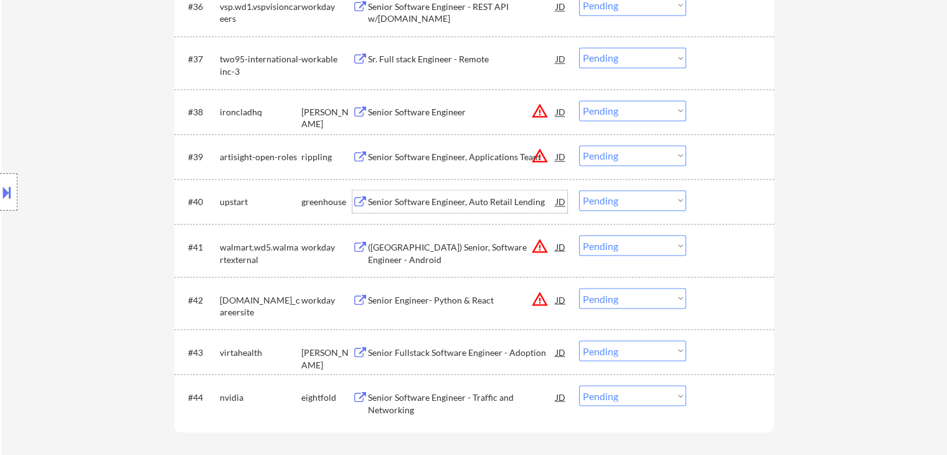
click at [435, 203] on div "Senior Software Engineer, Auto Retail Lending" at bounding box center [462, 202] width 188 height 12
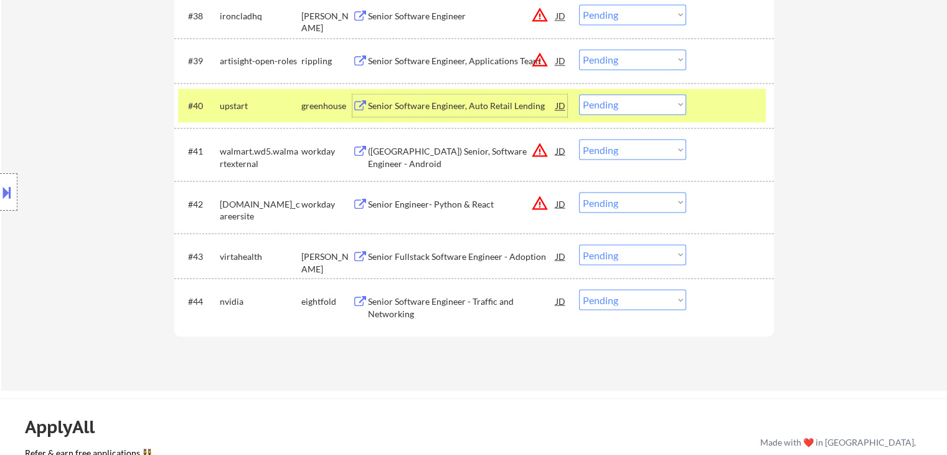
scroll to position [2280, 0]
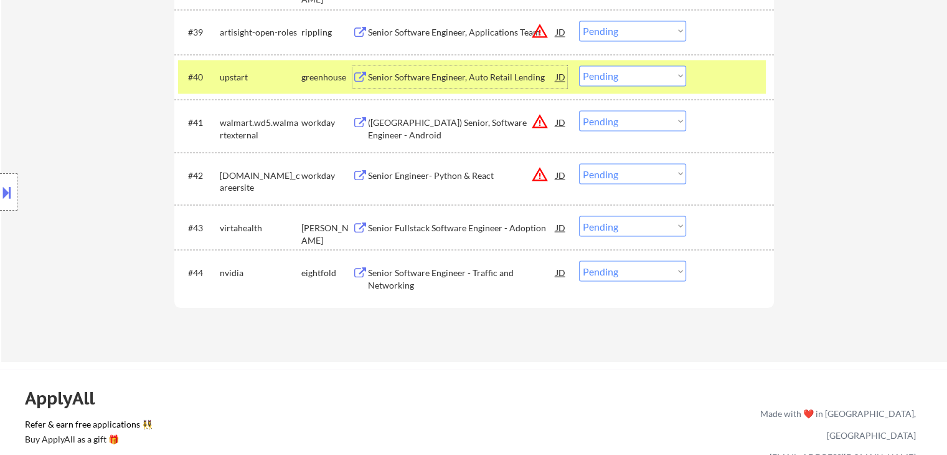
click at [436, 227] on div "Senior Fullstack Software Engineer - Adoption" at bounding box center [462, 227] width 188 height 12
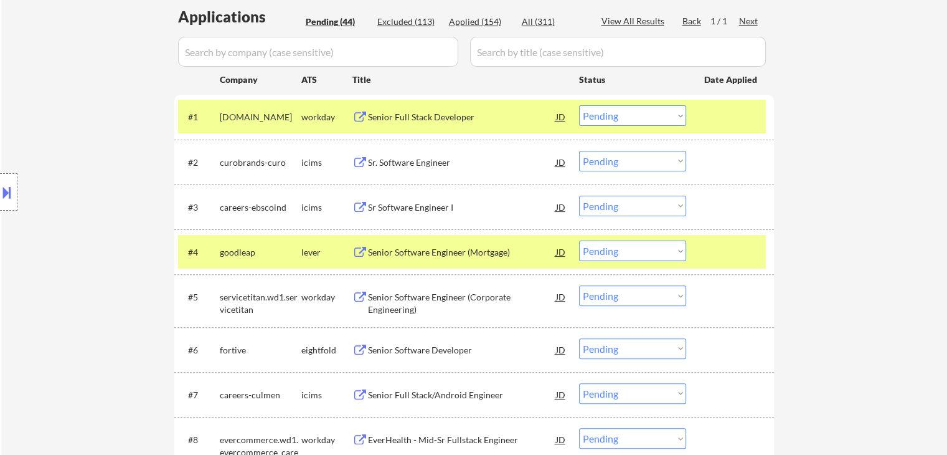
scroll to position [349, 0]
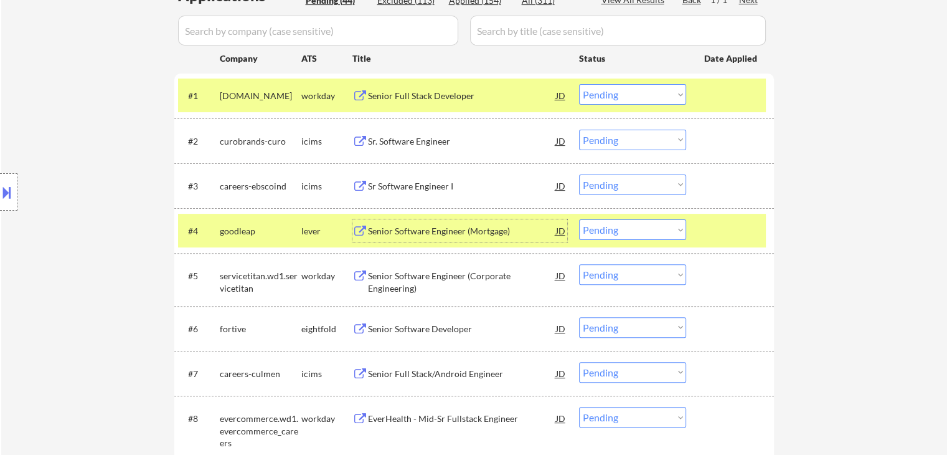
click at [399, 228] on div "Senior Software Engineer (Mortgage)" at bounding box center [462, 231] width 188 height 12
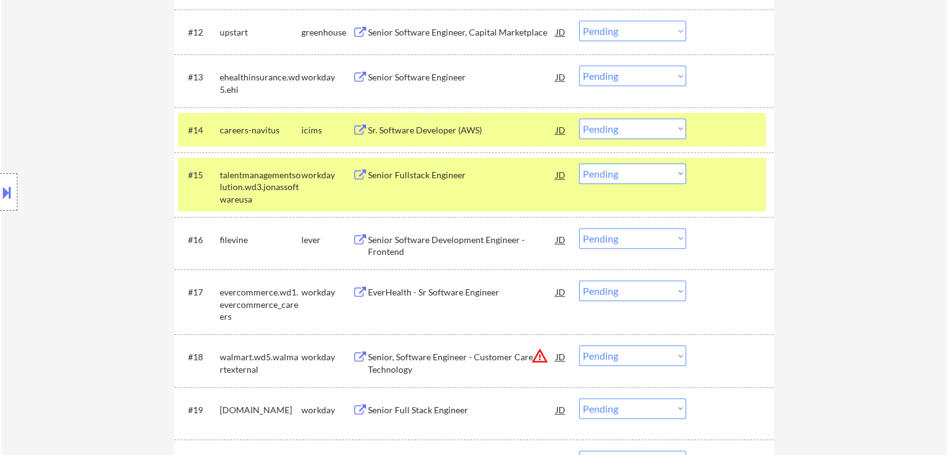
scroll to position [972, 0]
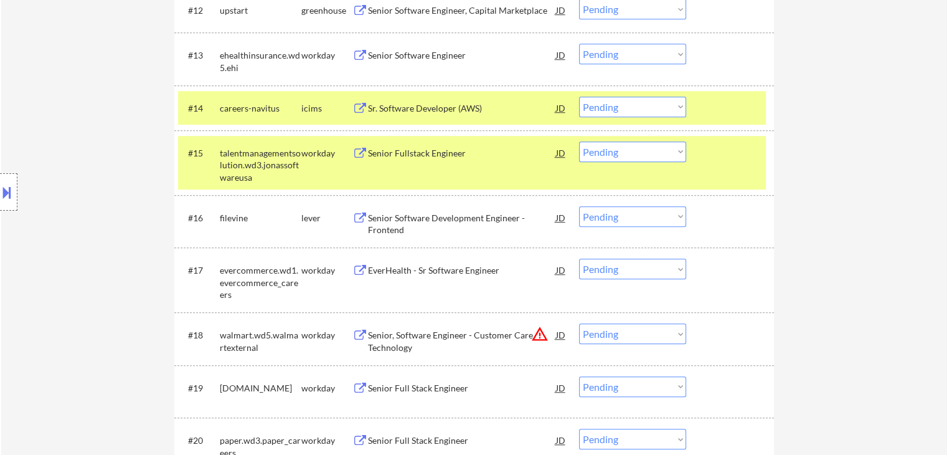
click at [433, 215] on div "Senior Software Development Engineer - Frontend" at bounding box center [462, 224] width 188 height 24
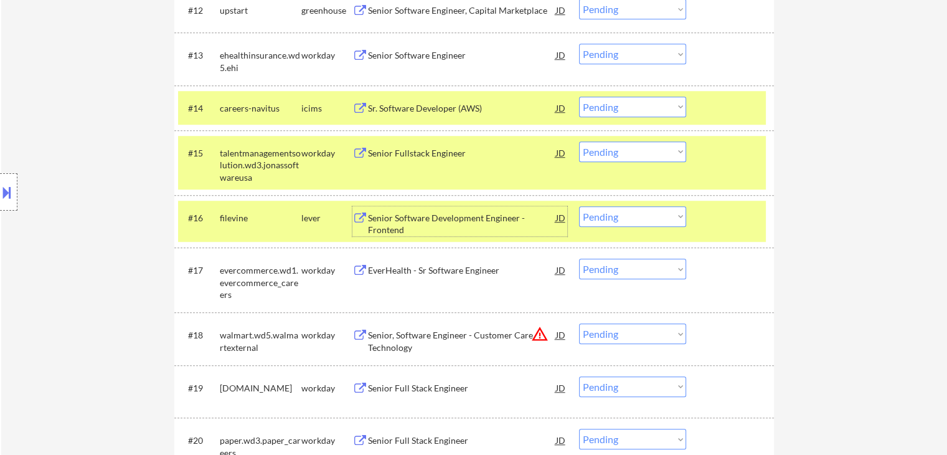
drag, startPoint x: 633, startPoint y: 219, endPoint x: 628, endPoint y: 225, distance: 8.0
click at [633, 219] on select "Choose an option... Pending Applied Excluded (Questions) Excluded (Expired) Exc…" at bounding box center [632, 216] width 107 height 21
click at [579, 206] on select "Choose an option... Pending Applied Excluded (Questions) Excluded (Expired) Exc…" at bounding box center [632, 216] width 107 height 21
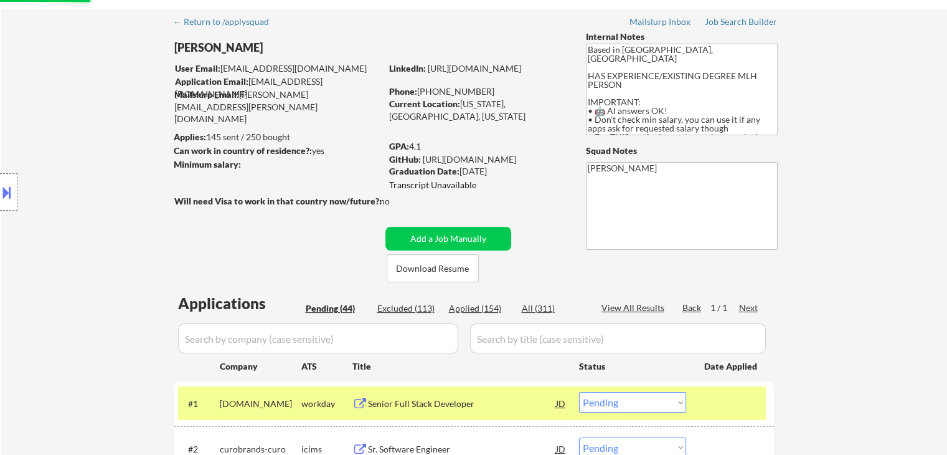
scroll to position [0, 0]
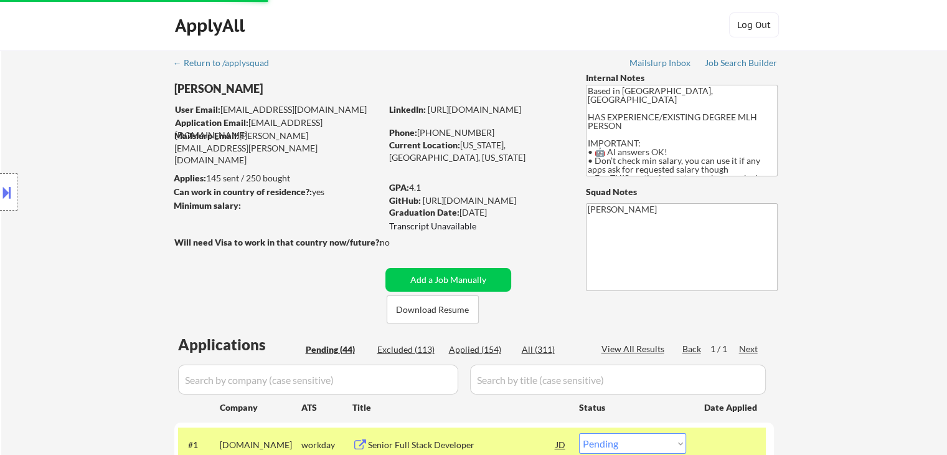
select select ""pending""
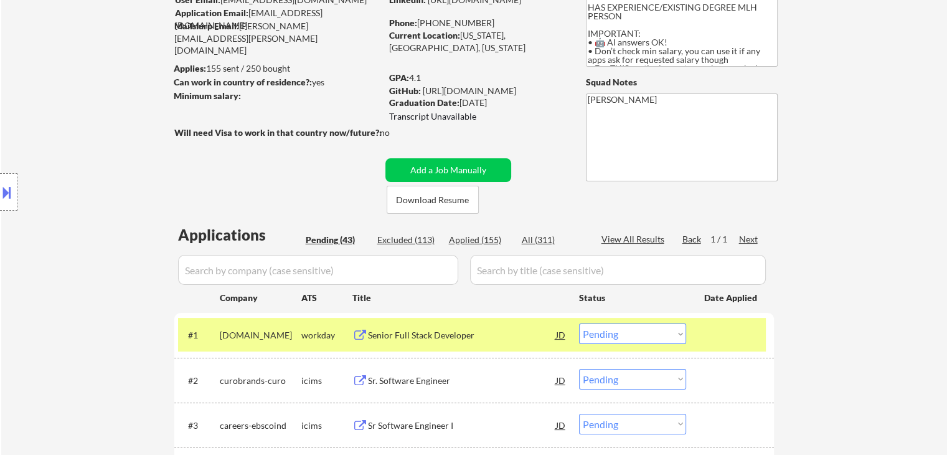
scroll to position [125, 0]
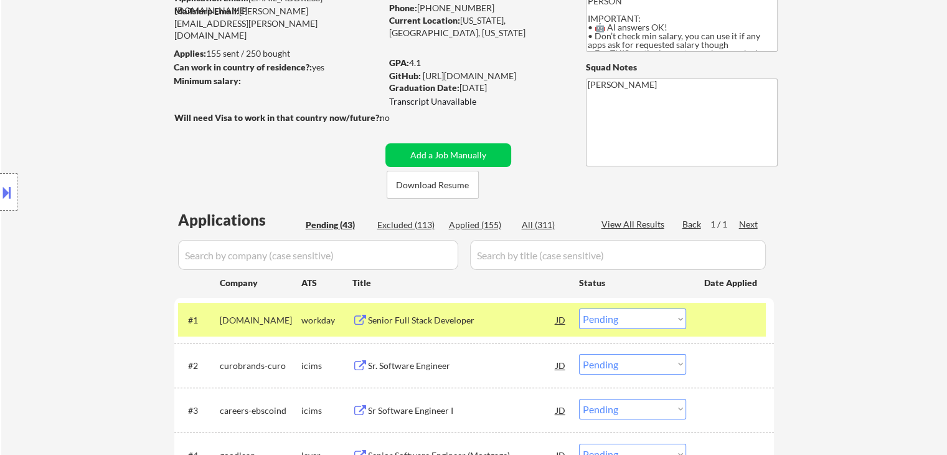
click at [113, 195] on div "Location Inclusions: [GEOGRAPHIC_DATA], [GEOGRAPHIC_DATA] [GEOGRAPHIC_DATA], [G…" at bounding box center [111, 192] width 223 height 231
